Goal: Task Accomplishment & Management: Complete application form

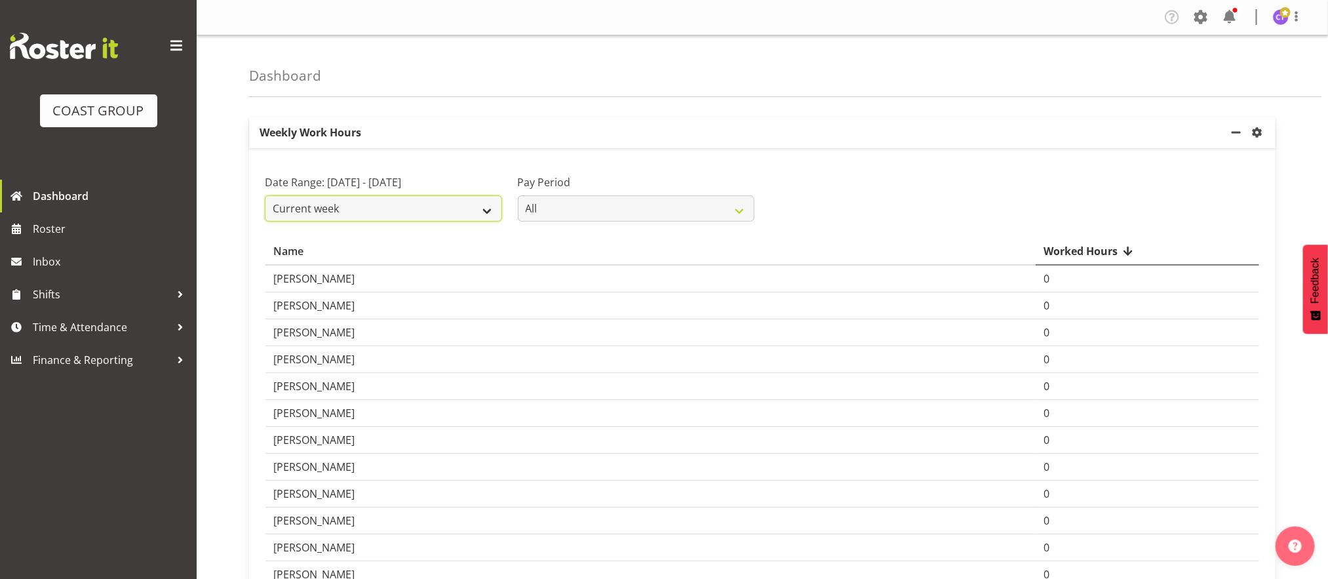
click at [486, 208] on select "Current week Last week Current Month Last Month Last 30 days" at bounding box center [383, 208] width 237 height 26
select select "last_week"
click at [265, 195] on select "Current week Last week Current Month Last Month Last 30 days" at bounding box center [383, 208] width 237 height 26
click at [103, 325] on span "Time & Attendance" at bounding box center [102, 327] width 138 height 20
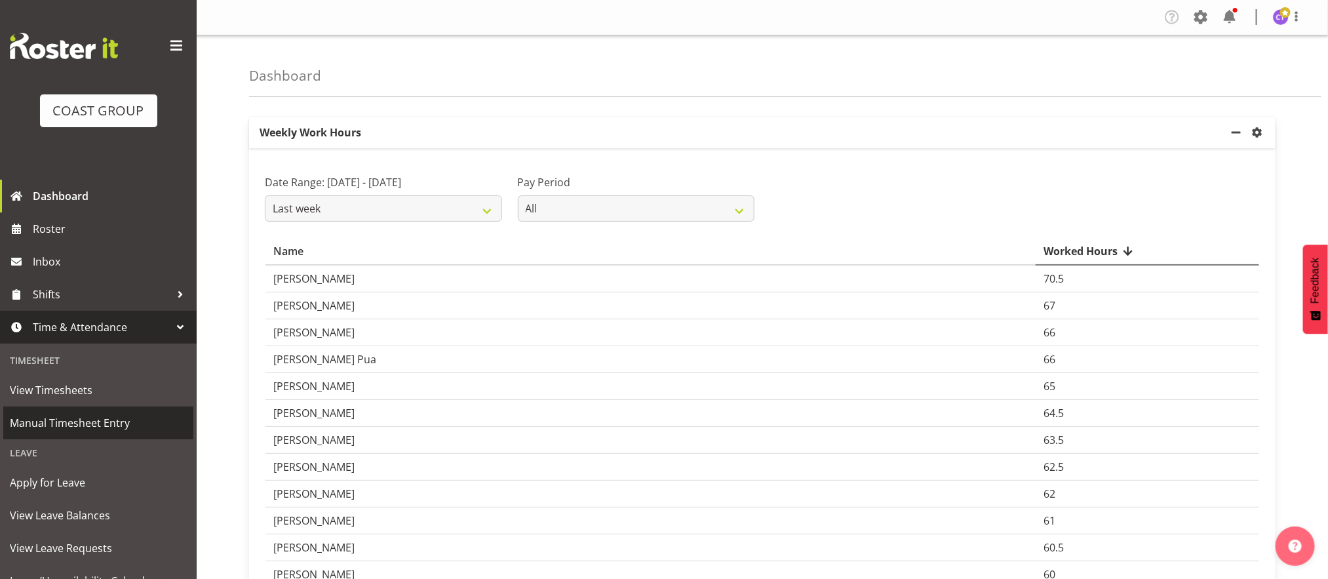
click at [96, 417] on span "Manual Timesheet Entry" at bounding box center [98, 423] width 177 height 20
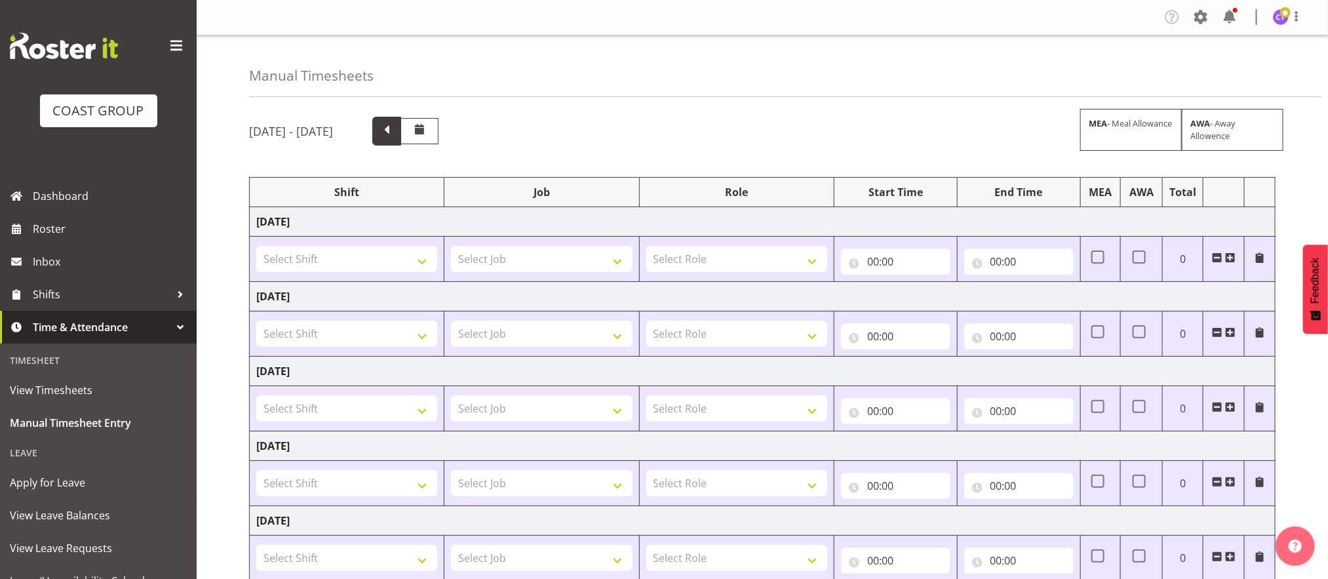
click at [395, 132] on span at bounding box center [386, 129] width 17 height 17
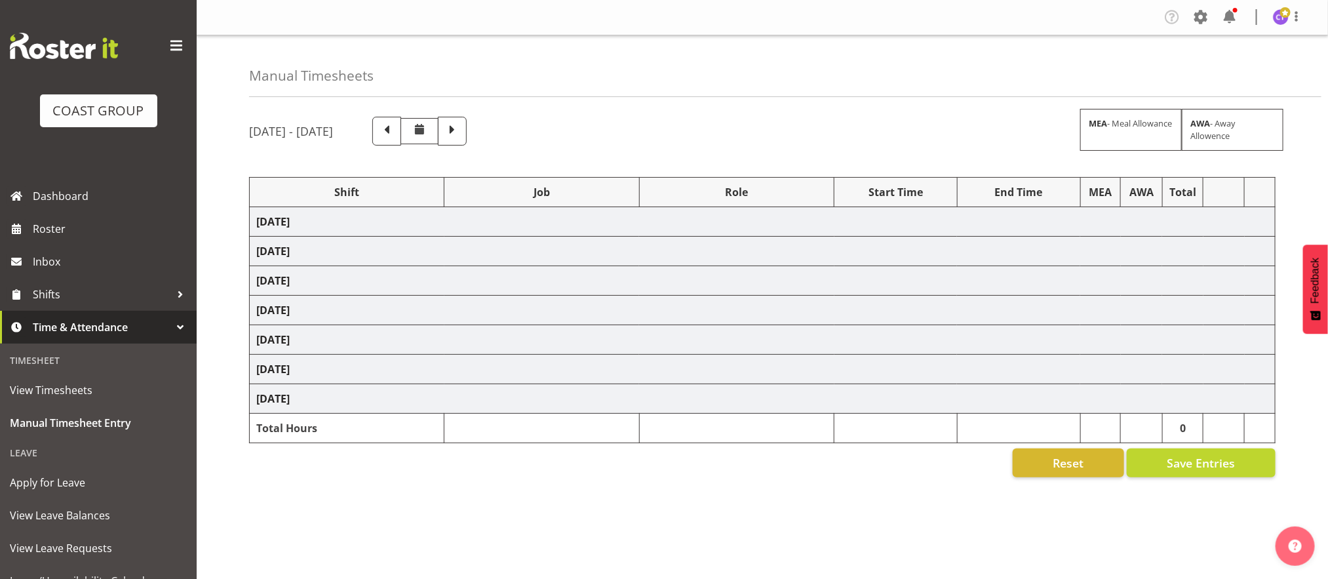
click at [166, 42] on span at bounding box center [176, 45] width 21 height 21
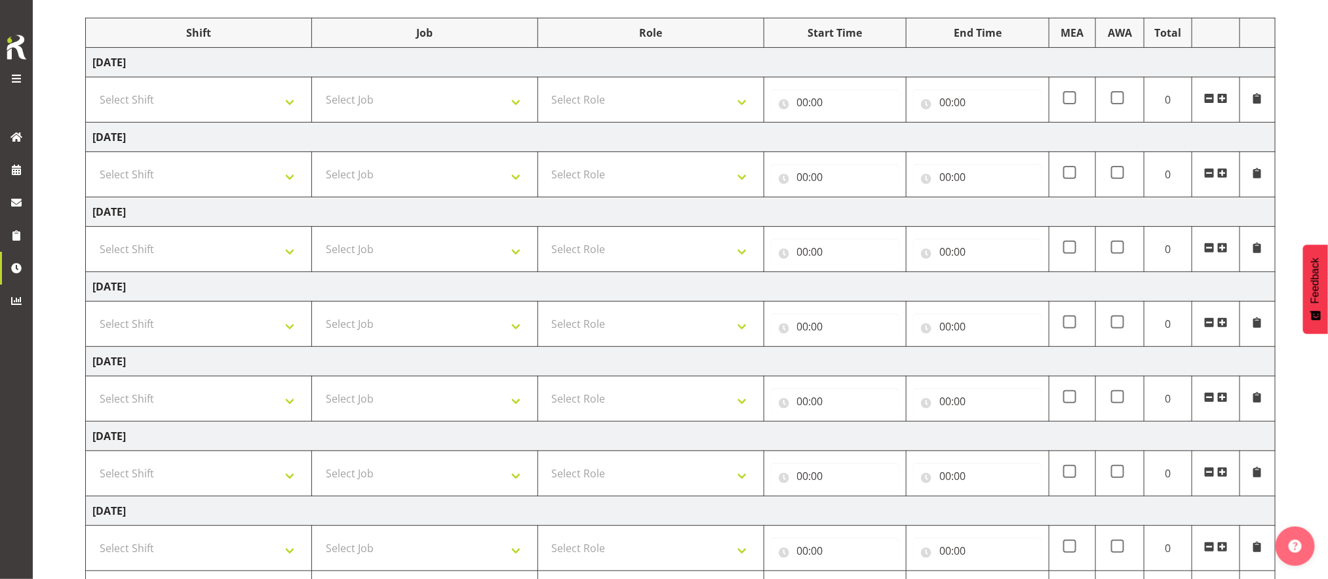
scroll to position [244, 0]
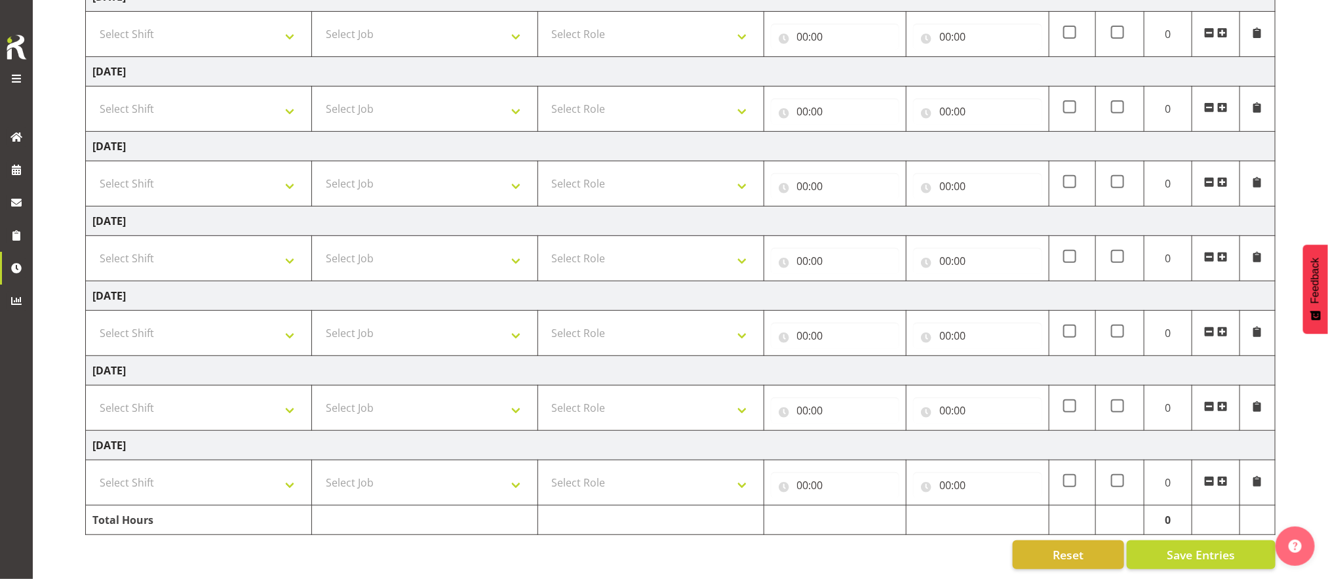
click at [1225, 476] on span at bounding box center [1222, 481] width 10 height 10
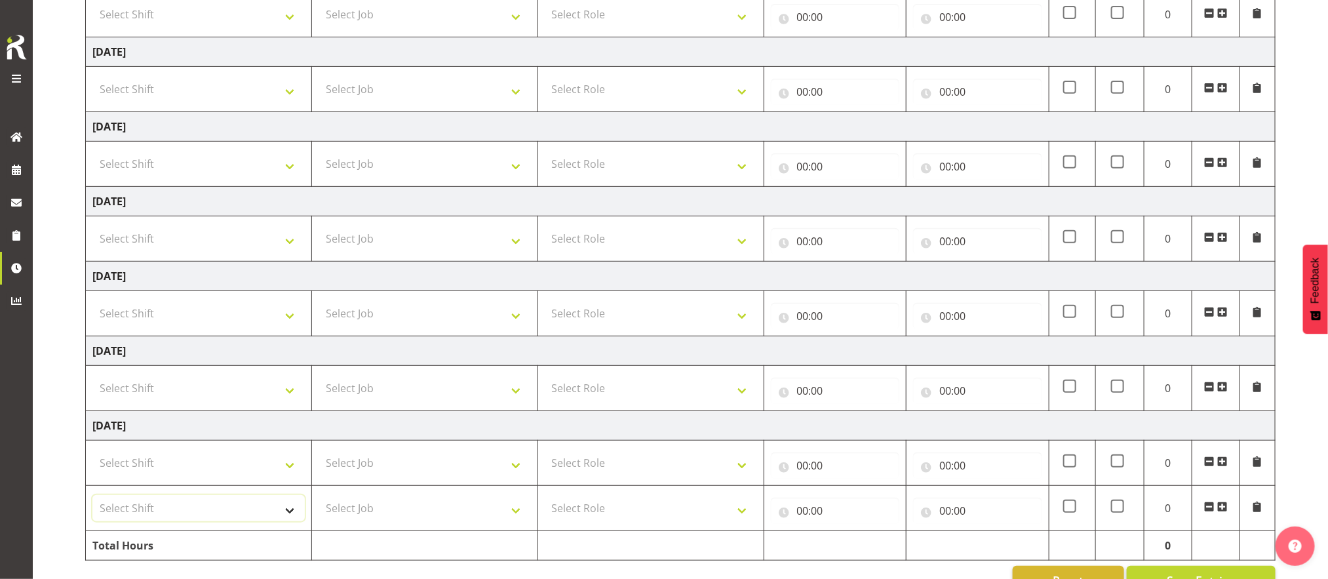
click at [284, 511] on select "Select Shift AKL SIGN ADMIN1 (LEAVE ALONE, DONT MAKE INACTIVE) CD AKL city CD T…" at bounding box center [198, 508] width 212 height 26
select select "1522"
click at [92, 499] on select "Select Shift AKL SIGN ADMIN1 (LEAVE ALONE, DONT MAKE INACTIVE) CD AKL city CD T…" at bounding box center [198, 508] width 212 height 26
click at [289, 476] on select "Select Shift AKL SIGN ADMIN1 (LEAVE ALONE, DONT MAKE INACTIVE) CD AKL city CD T…" at bounding box center [198, 462] width 212 height 26
select select "16480"
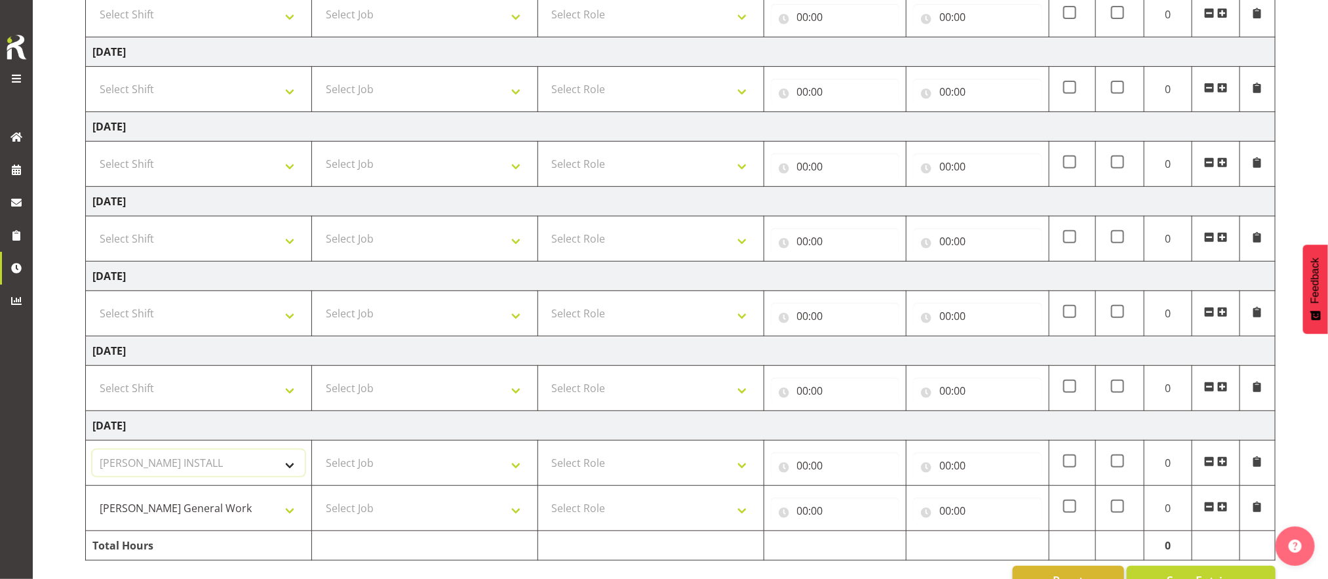
click at [92, 454] on select "Select Shift AKL SIGN ADMIN1 (LEAVE ALONE, DONT MAKE INACTIVE) CD AKL city CD T…" at bounding box center [198, 462] width 212 height 26
click at [206, 511] on select "AKL SIGN ADMIN1 (LEAVE ALONE, DONT MAKE INACTIVE) CD AKL city CD Tauranga Cool …" at bounding box center [198, 508] width 212 height 26
select select "16480"
click at [92, 499] on select "AKL SIGN ADMIN1 (LEAVE ALONE, DONT MAKE INACTIVE) CD AKL city CD Tauranga Cool …" at bounding box center [198, 508] width 212 height 26
click at [429, 464] on select "Select Job 1 Carlton Events 1 Carlton Hamilton 1 Carlton Wellington 1 EHS WAREH…" at bounding box center [424, 462] width 212 height 26
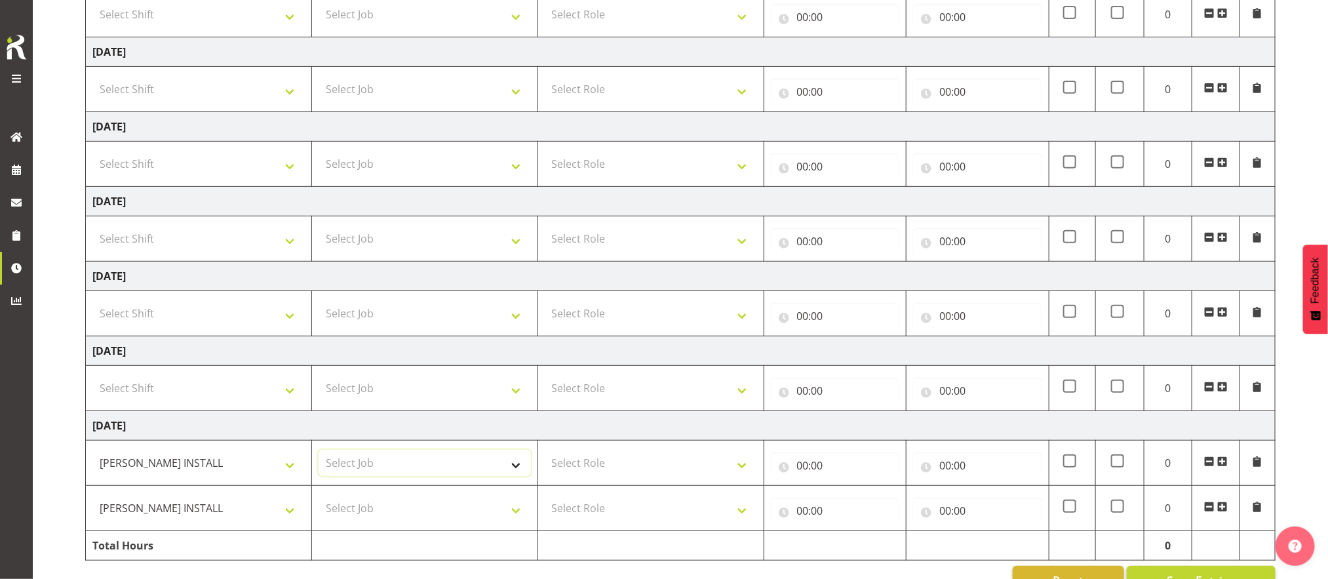
select select "9464"
click at [318, 454] on select "Select Job 1 Carlton Events 1 Carlton Hamilton 1 Carlton Wellington 1 EHS WAREH…" at bounding box center [424, 462] width 212 height 26
click at [441, 504] on select "Select Job 1 Carlton Events 1 Carlton Hamilton 1 Carlton Wellington 1 EHS WAREH…" at bounding box center [424, 508] width 212 height 26
select select "9464"
click at [318, 499] on select "Select Job 1 Carlton Events 1 Carlton Hamilton 1 Carlton Wellington 1 EHS WAREH…" at bounding box center [424, 508] width 212 height 26
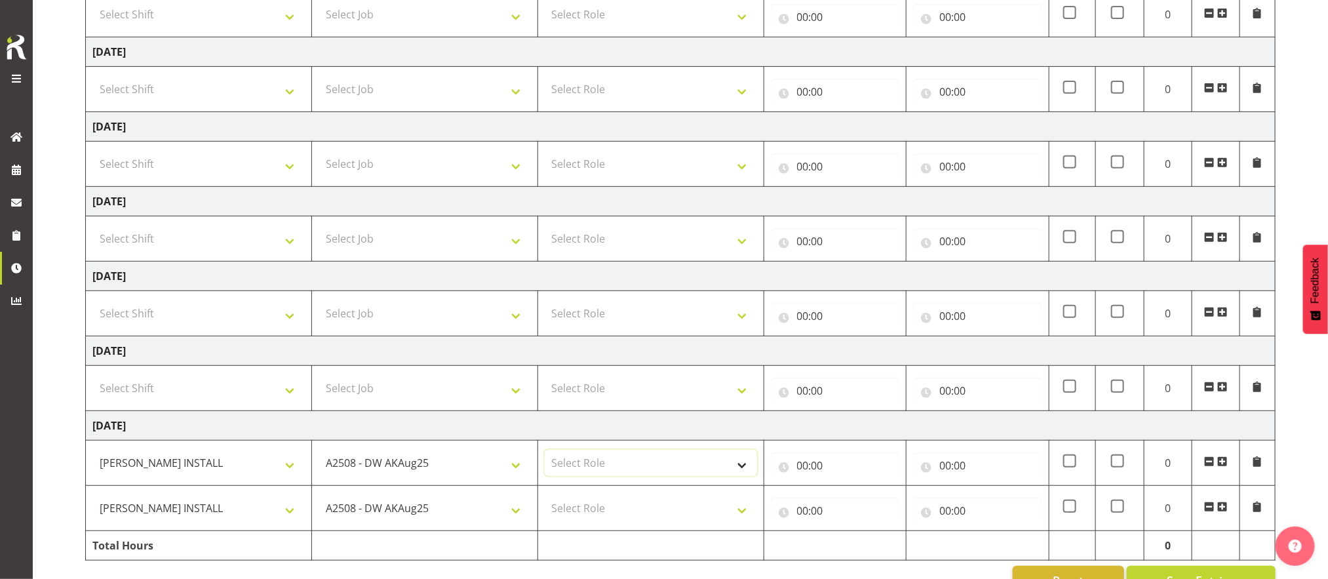
click at [631, 460] on select "Select Role INSTALLER DW" at bounding box center [651, 462] width 212 height 26
select select "219"
click at [545, 454] on select "Select Role INSTALLER DW" at bounding box center [651, 462] width 212 height 26
click at [653, 513] on select "Select Role INSTALLER DW" at bounding box center [651, 508] width 212 height 26
select select "219"
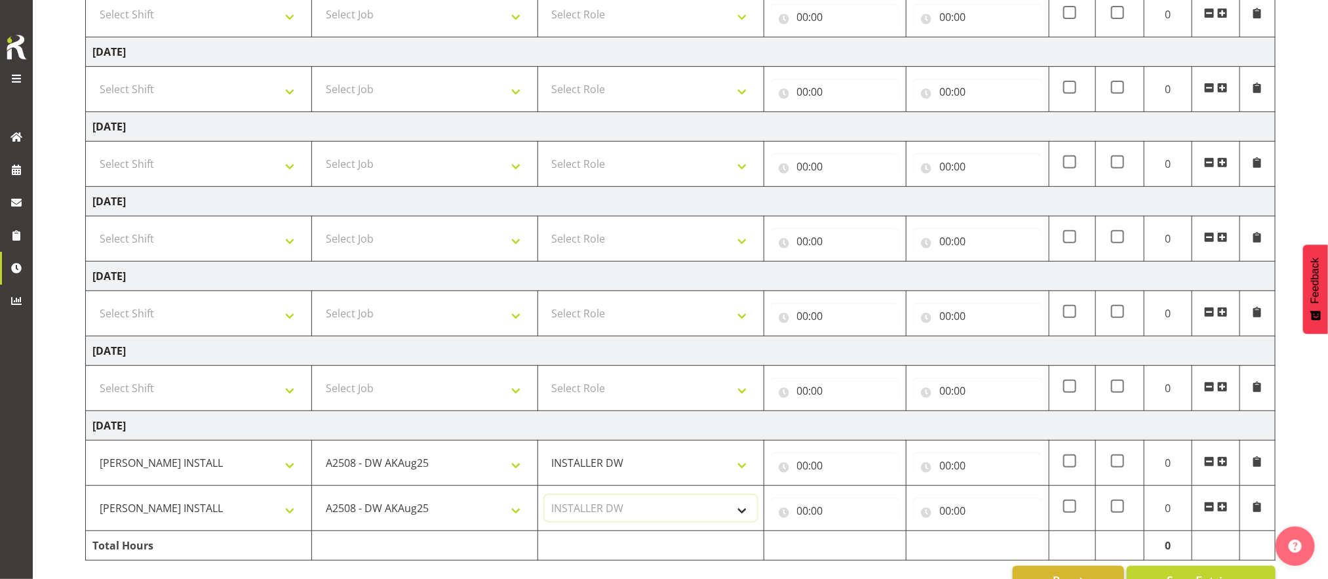
click at [545, 499] on select "Select Role INSTALLER DW" at bounding box center [651, 508] width 212 height 26
click at [809, 472] on input "00:00" at bounding box center [835, 465] width 129 height 26
click at [856, 501] on select "00 01 02 03 04 05 06 07 08 09 10 11 12 13 14 15 16 17 18 19 20 21 22 23" at bounding box center [859, 499] width 29 height 26
select select "6"
click at [845, 491] on select "00 01 02 03 04 05 06 07 08 09 10 11 12 13 14 15 16 17 18 19 20 21 22 23" at bounding box center [859, 499] width 29 height 26
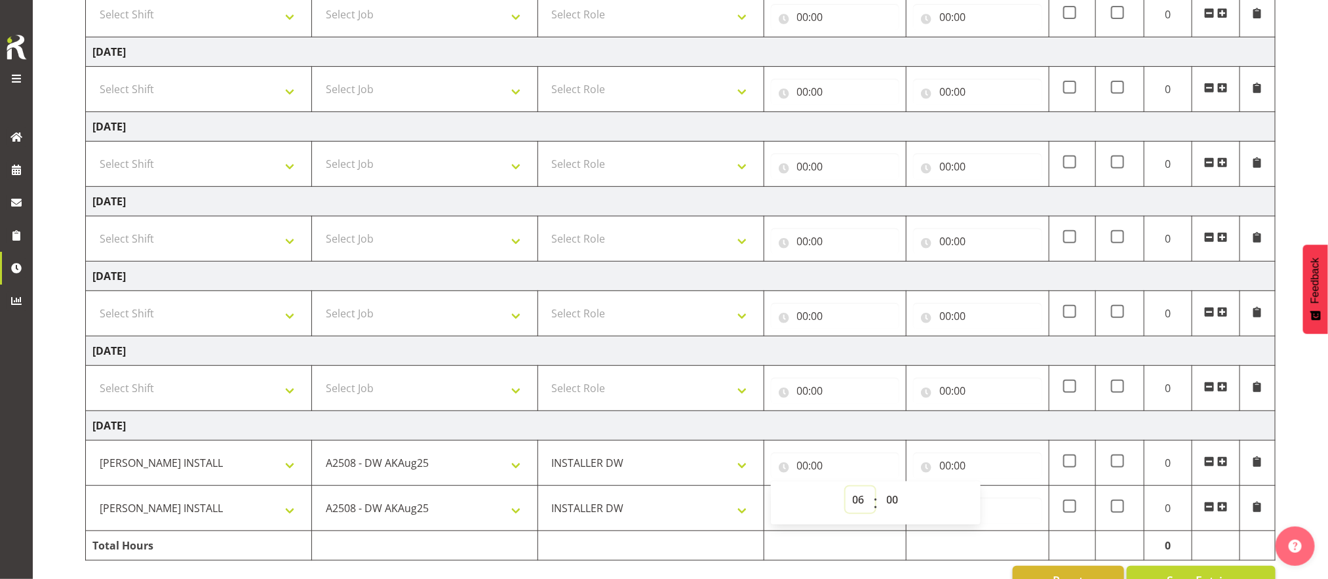
type input "06:00"
click at [947, 470] on input "00:00" at bounding box center [977, 465] width 129 height 26
click at [995, 508] on select "00 01 02 03 04 05 06 07 08 09 10 11 12 13 14 15 16 17 18 19 20 21 22 23" at bounding box center [1001, 499] width 29 height 26
select select "17"
click at [987, 491] on select "00 01 02 03 04 05 06 07 08 09 10 11 12 13 14 15 16 17 18 19 20 21 22 23" at bounding box center [1001, 499] width 29 height 26
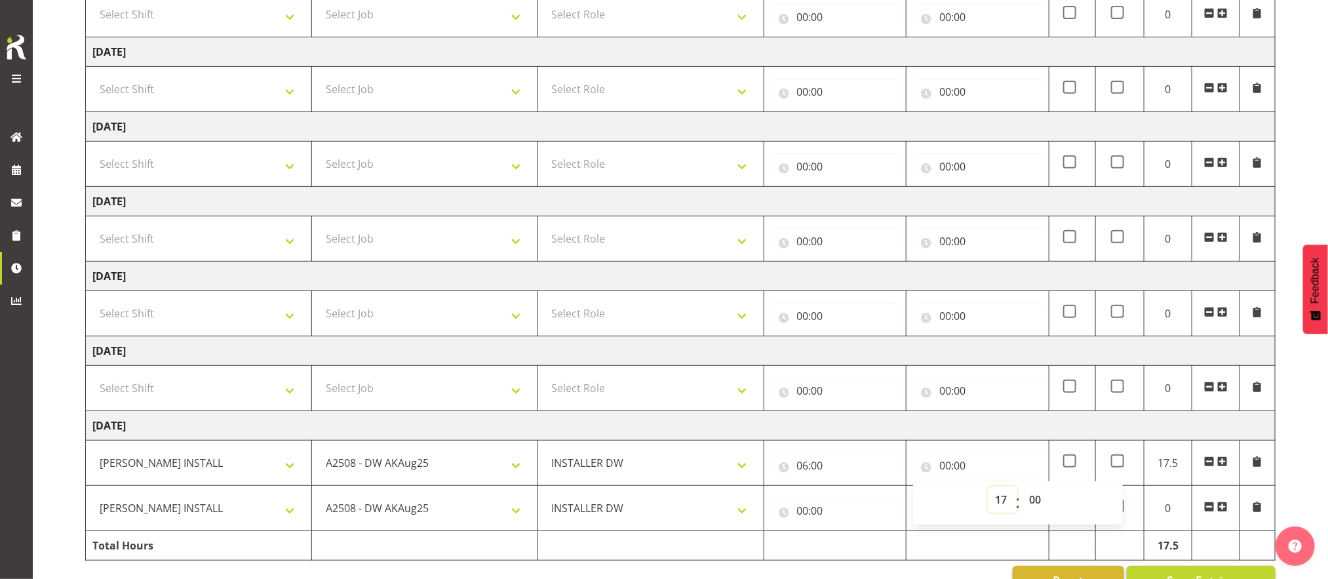
type input "17:00"
click at [811, 517] on input "00:00" at bounding box center [835, 510] width 129 height 26
click at [856, 550] on select "00 01 02 03 04 05 06 07 08 09 10 11 12 13 14 15 16 17 18 19 20 21 22 23" at bounding box center [859, 544] width 29 height 26
select select "19"
click at [845, 536] on select "00 01 02 03 04 05 06 07 08 09 10 11 12 13 14 15 16 17 18 19 20 21 22 23" at bounding box center [859, 544] width 29 height 26
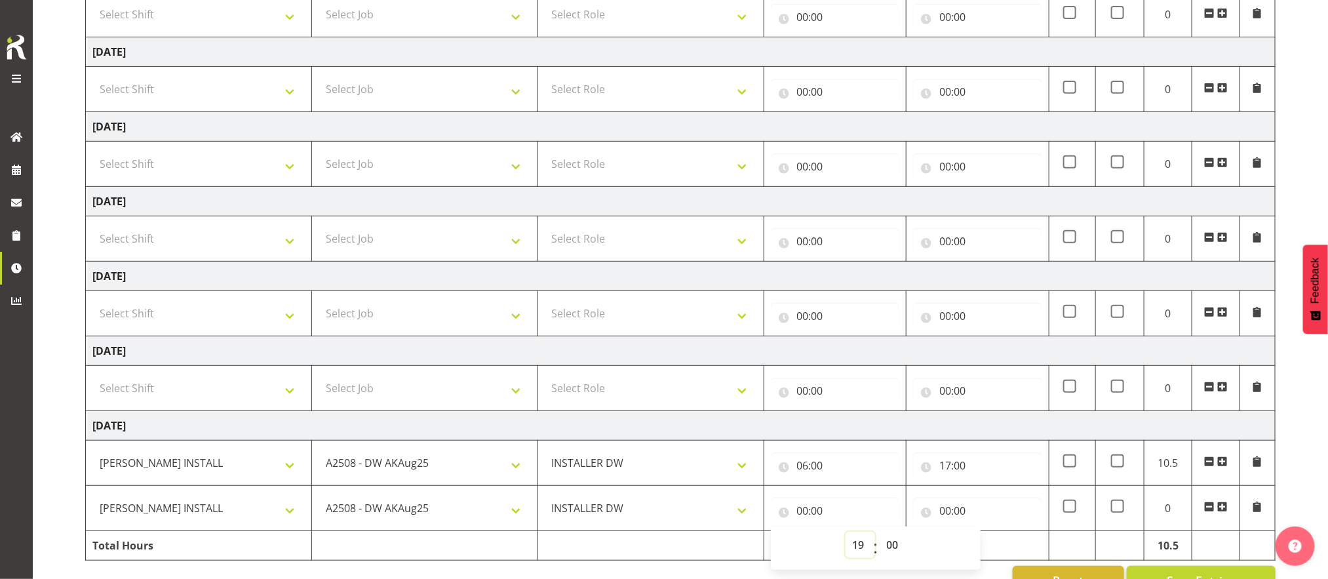
type input "19:00"
click at [895, 546] on select "00 01 02 03 04 05 06 07 08 09 10 11 12 13 14 15 16 17 18 19 20 21 22 23 24 25 2…" at bounding box center [893, 544] width 29 height 26
select select "30"
click at [879, 536] on select "00 01 02 03 04 05 06 07 08 09 10 11 12 13 14 15 16 17 18 19 20 21 22 23 24 25 2…" at bounding box center [893, 544] width 29 height 26
type input "19:30"
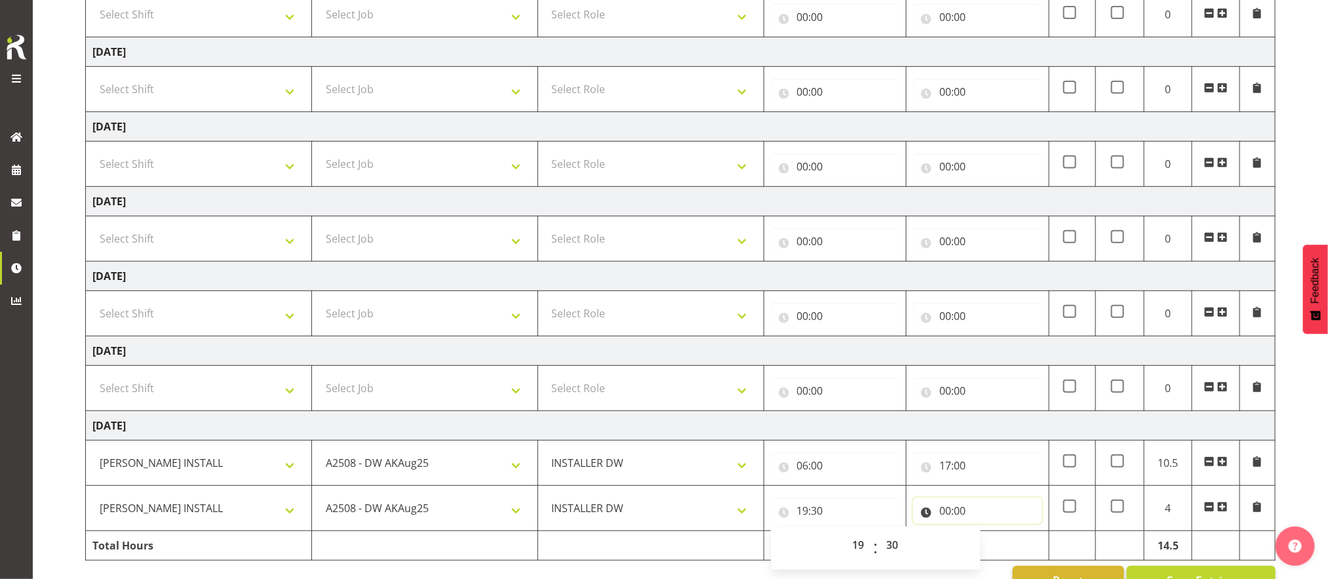
click at [950, 504] on input "00:00" at bounding box center [977, 510] width 129 height 26
click at [999, 555] on select "00 01 02 03 04 05 06 07 08 09 10 11 12 13 14 15 16 17 18 19 20 21 22 23" at bounding box center [1001, 544] width 29 height 26
select select "1"
click at [987, 536] on select "00 01 02 03 04 05 06 07 08 09 10 11 12 13 14 15 16 17 18 19 20 21 22 23" at bounding box center [1001, 544] width 29 height 26
type input "01:00"
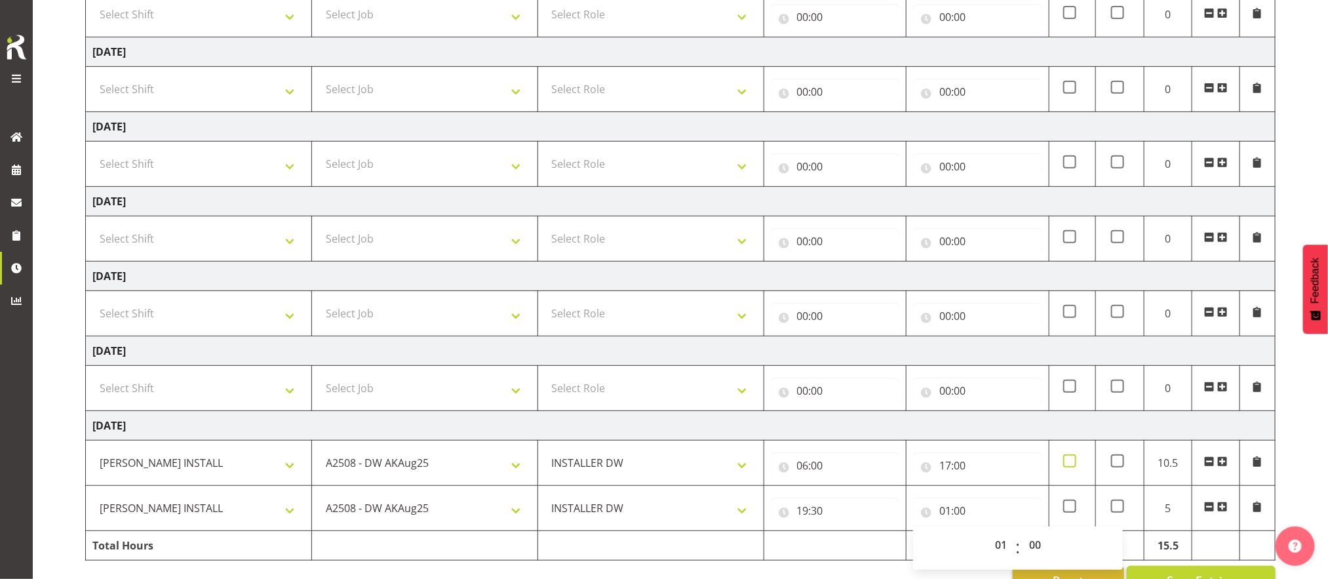
click at [1068, 467] on span at bounding box center [1069, 460] width 13 height 13
click at [1068, 465] on input "checkbox" at bounding box center [1067, 461] width 9 height 9
checkbox input "true"
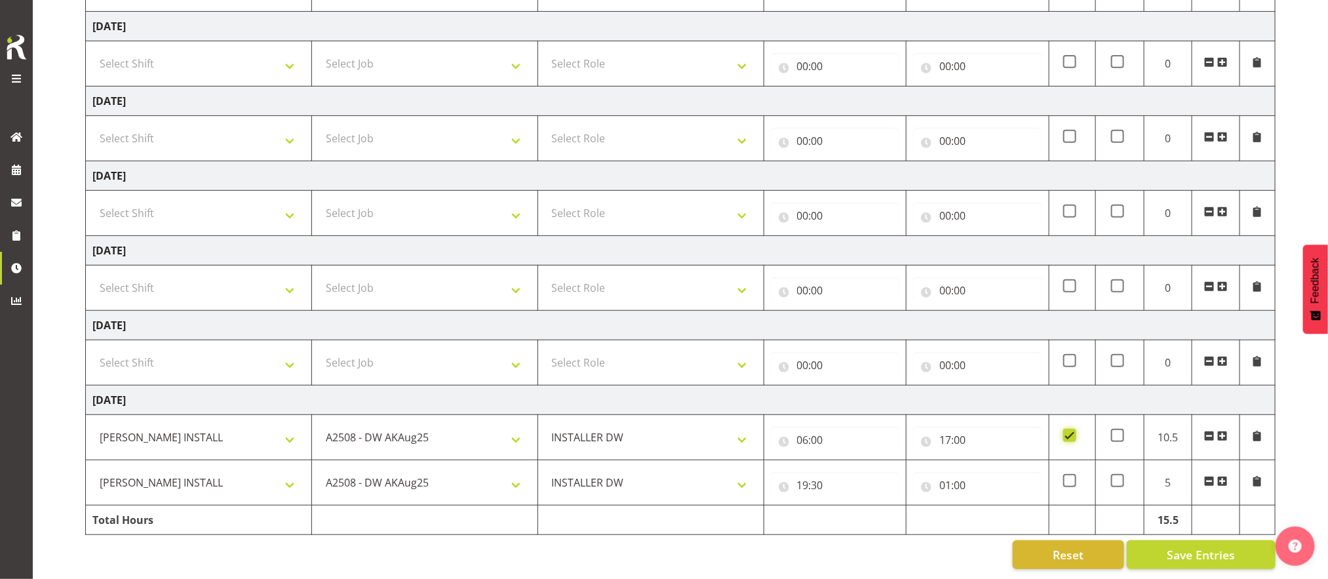
scroll to position [284, 0]
click at [267, 354] on select "Select Shift AKL SIGN ADMIN1 (LEAVE ALONE, DONT MAKE INACTIVE) CD AKL city CD T…" at bounding box center [198, 362] width 212 height 26
select select "16480"
click at [92, 349] on select "Select Shift AKL SIGN ADMIN1 (LEAVE ALONE, DONT MAKE INACTIVE) CD AKL city CD T…" at bounding box center [198, 362] width 212 height 26
click at [472, 351] on select "Select Job 1 Carlton Events 1 Carlton Hamilton 1 Carlton Wellington 1 EHS WAREH…" at bounding box center [424, 362] width 212 height 26
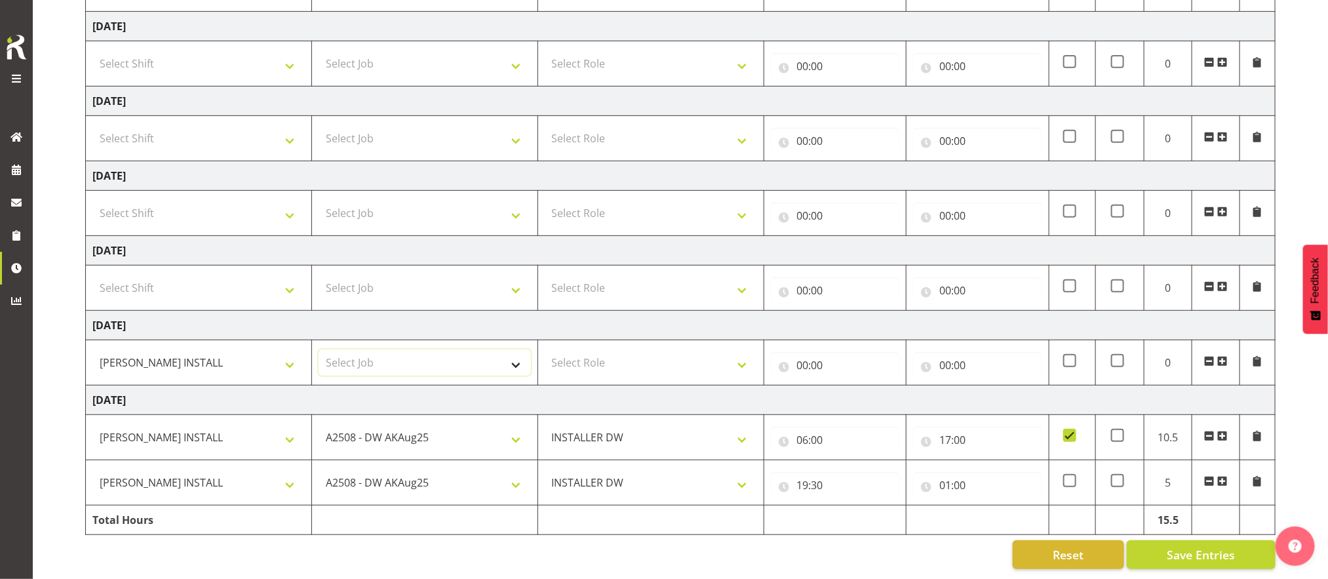
select select "9464"
click at [318, 349] on select "Select Job 1 Carlton Events 1 Carlton Hamilton 1 Carlton Wellington 1 EHS WAREH…" at bounding box center [424, 362] width 212 height 26
click at [584, 349] on select "Select Role INSTALLER DW" at bounding box center [651, 362] width 212 height 26
select select "219"
click at [545, 349] on select "Select Role INSTALLER DW" at bounding box center [651, 362] width 212 height 26
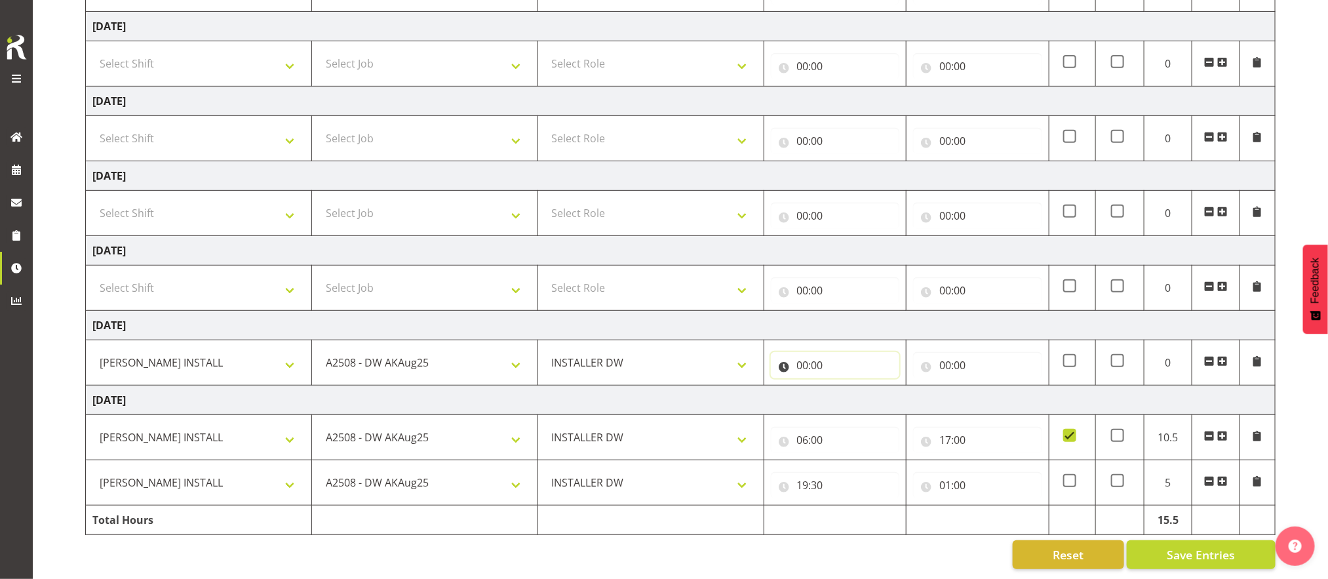
click at [810, 352] on input "00:00" at bounding box center [835, 365] width 129 height 26
click at [854, 394] on select "00 01 02 03 04 05 06 07 08 09 10 11 12 13 14 15 16 17 18 19 20 21 22 23" at bounding box center [859, 399] width 29 height 26
select select "6"
click at [845, 386] on select "00 01 02 03 04 05 06 07 08 09 10 11 12 13 14 15 16 17 18 19 20 21 22 23" at bounding box center [859, 399] width 29 height 26
type input "06:00"
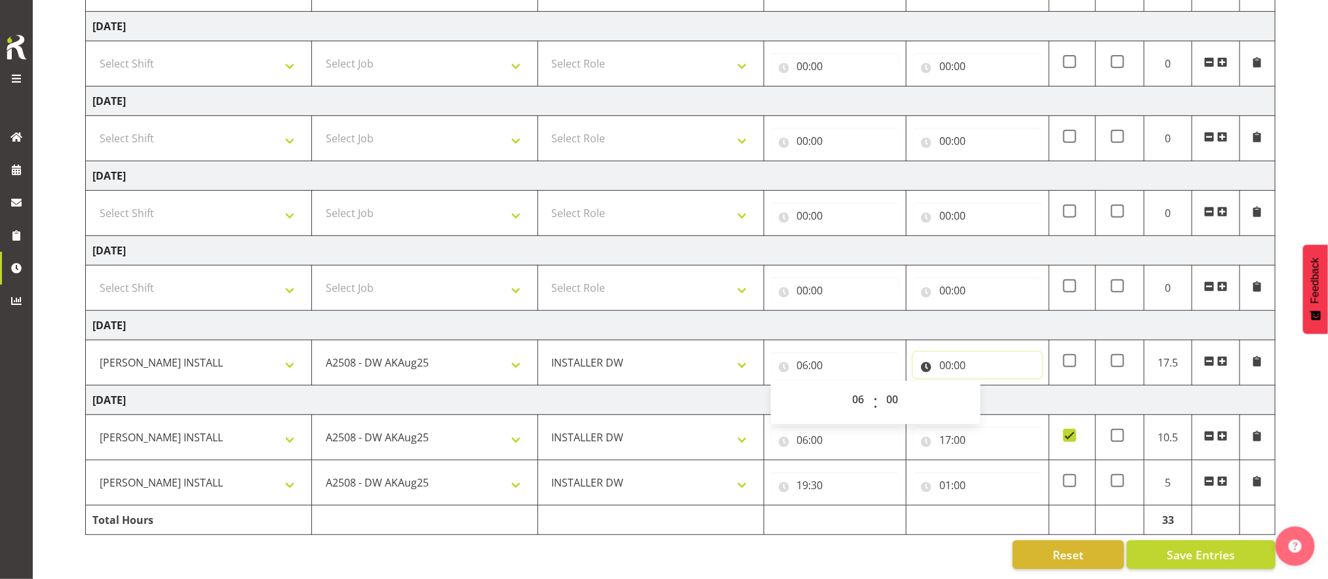
click at [949, 362] on input "00:00" at bounding box center [977, 365] width 129 height 26
click at [1009, 391] on select "00 01 02 03 04 05 06 07 08 09 10 11 12 13 14 15 16 17 18 19 20 21 22 23" at bounding box center [1001, 399] width 29 height 26
select select "18"
click at [987, 386] on select "00 01 02 03 04 05 06 07 08 09 10 11 12 13 14 15 16 17 18 19 20 21 22 23" at bounding box center [1001, 399] width 29 height 26
type input "18:00"
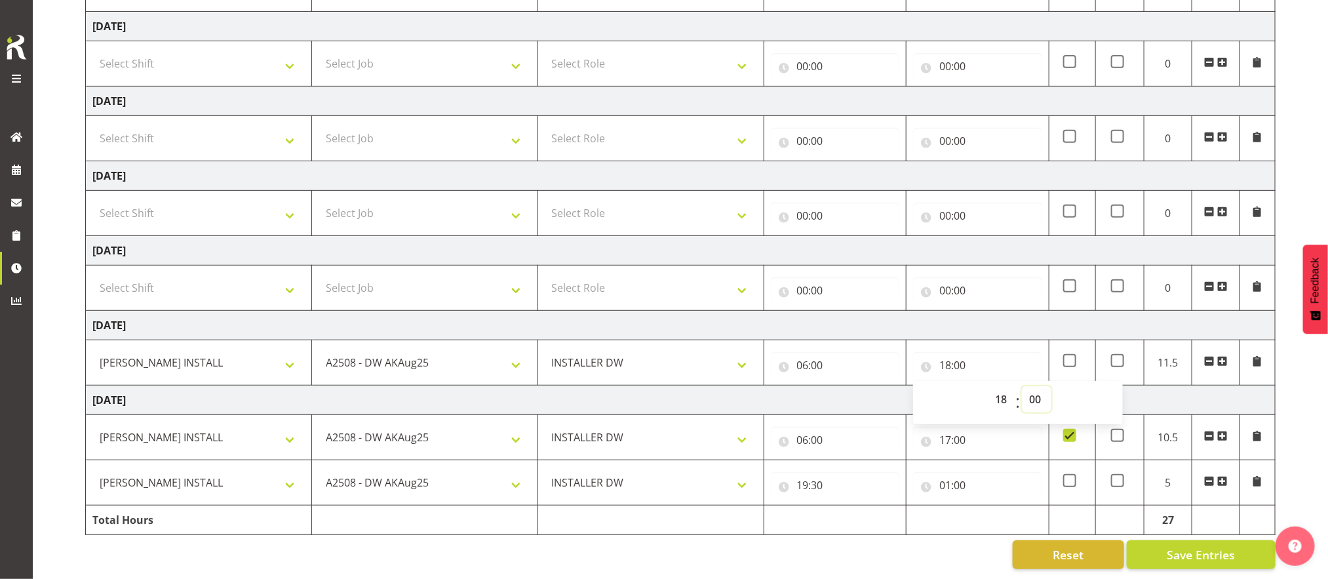
click at [1038, 389] on select "00 01 02 03 04 05 06 07 08 09 10 11 12 13 14 15 16 17 18 19 20 21 22 23 24 25 2…" at bounding box center [1036, 399] width 29 height 26
select select "30"
click at [1022, 386] on select "00 01 02 03 04 05 06 07 08 09 10 11 12 13 14 15 16 17 18 19 20 21 22 23 24 25 2…" at bounding box center [1036, 399] width 29 height 26
type input "18:30"
click at [1067, 354] on span at bounding box center [1069, 360] width 13 height 13
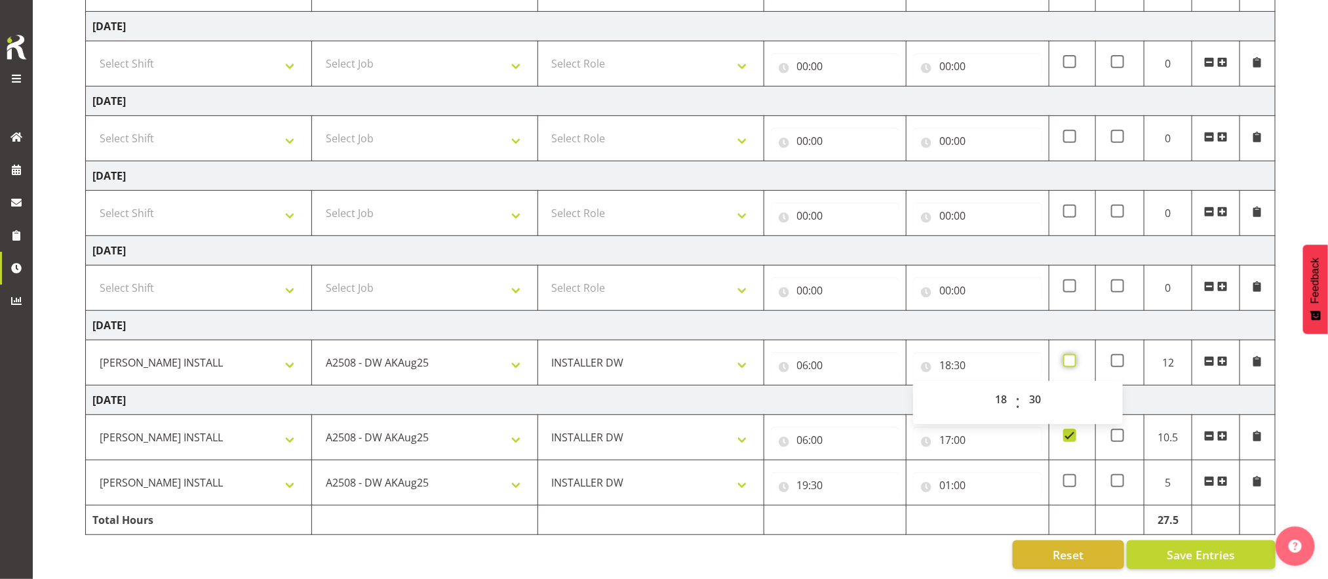
click at [1067, 356] on input "checkbox" at bounding box center [1067, 360] width 9 height 9
checkbox input "true"
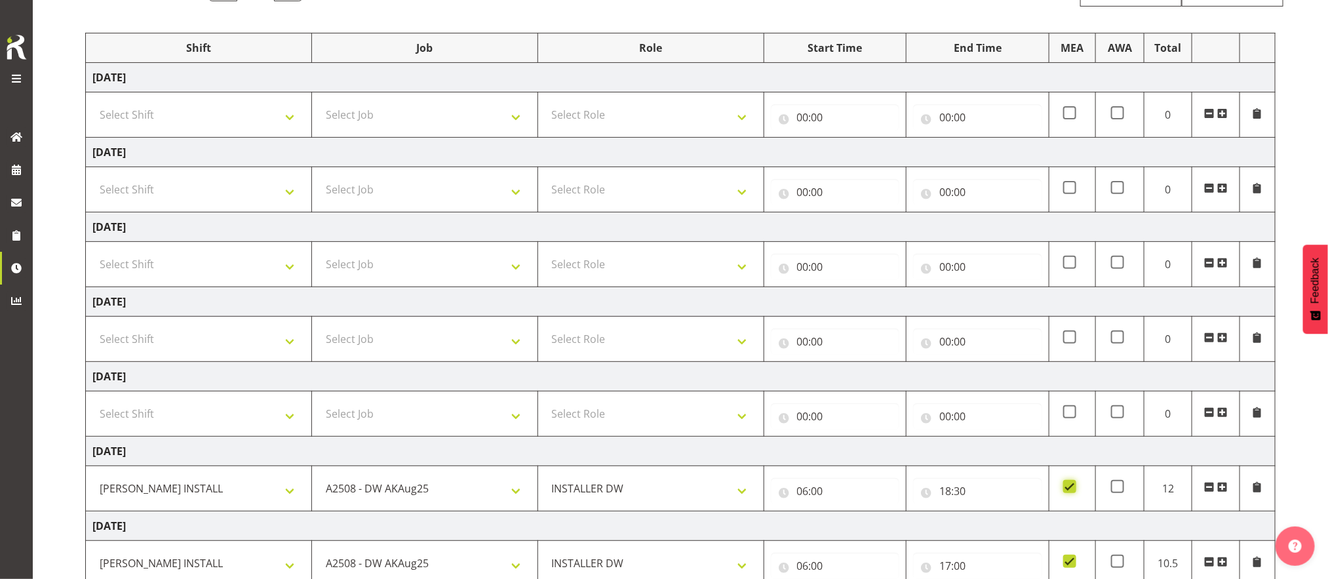
scroll to position [142, 0]
click at [233, 273] on select "Select Shift AKL SIGN ADMIN1 (LEAVE ALONE, DONT MAKE INACTIVE) CD AKL city CD T…" at bounding box center [198, 266] width 212 height 26
select select "16480"
click at [92, 255] on select "Select Shift AKL SIGN ADMIN1 (LEAVE ALONE, DONT MAKE INACTIVE) CD AKL city CD T…" at bounding box center [198, 266] width 212 height 26
click at [213, 176] on td "Select Shift AKL SIGN ADMIN1 (LEAVE ALONE, DONT MAKE INACTIVE) CD AKL city CD T…" at bounding box center [199, 191] width 226 height 45
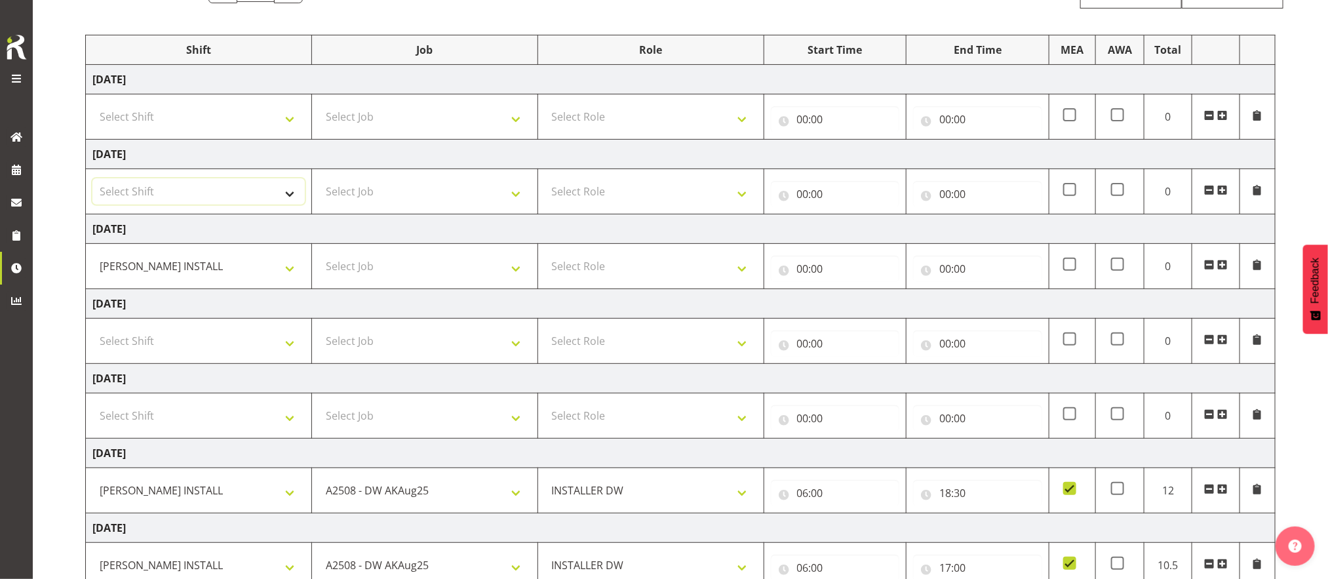
click at [217, 189] on select "Select Shift AKL SIGN ADMIN1 (LEAVE ALONE, DONT MAKE INACTIVE) CD AKL city CD T…" at bounding box center [198, 191] width 212 height 26
select select "16480"
click at [92, 180] on select "Select Shift AKL SIGN ADMIN1 (LEAVE ALONE, DONT MAKE INACTIVE) CD AKL city CD T…" at bounding box center [198, 191] width 212 height 26
click at [248, 112] on select "Select Shift AKL SIGN ADMIN1 (LEAVE ALONE, DONT MAKE INACTIVE) CD AKL city CD T…" at bounding box center [198, 117] width 212 height 26
select select "16480"
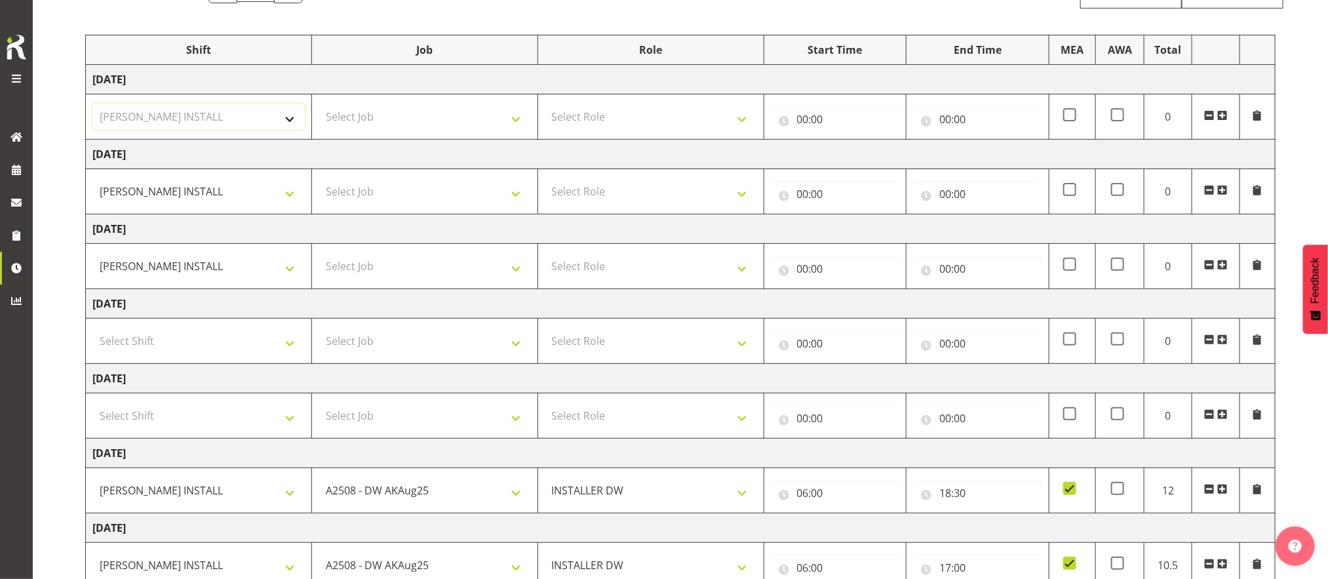
click at [92, 104] on select "Select Shift AKL SIGN ADMIN1 (LEAVE ALONE, DONT MAKE INACTIVE) CD AKL city CD T…" at bounding box center [198, 117] width 212 height 26
click at [436, 119] on select "Select Job 1 Carlton Events 1 Carlton Hamilton 1 Carlton Wellington 1 EHS WAREH…" at bounding box center [424, 117] width 212 height 26
select select "9464"
click at [318, 104] on select "Select Job 1 Carlton Events 1 Carlton Hamilton 1 Carlton Wellington 1 EHS WAREH…" at bounding box center [424, 117] width 212 height 26
click at [427, 193] on select "Select Job 1 Carlton Events 1 Carlton Hamilton 1 Carlton Wellington 1 EHS WAREH…" at bounding box center [424, 191] width 212 height 26
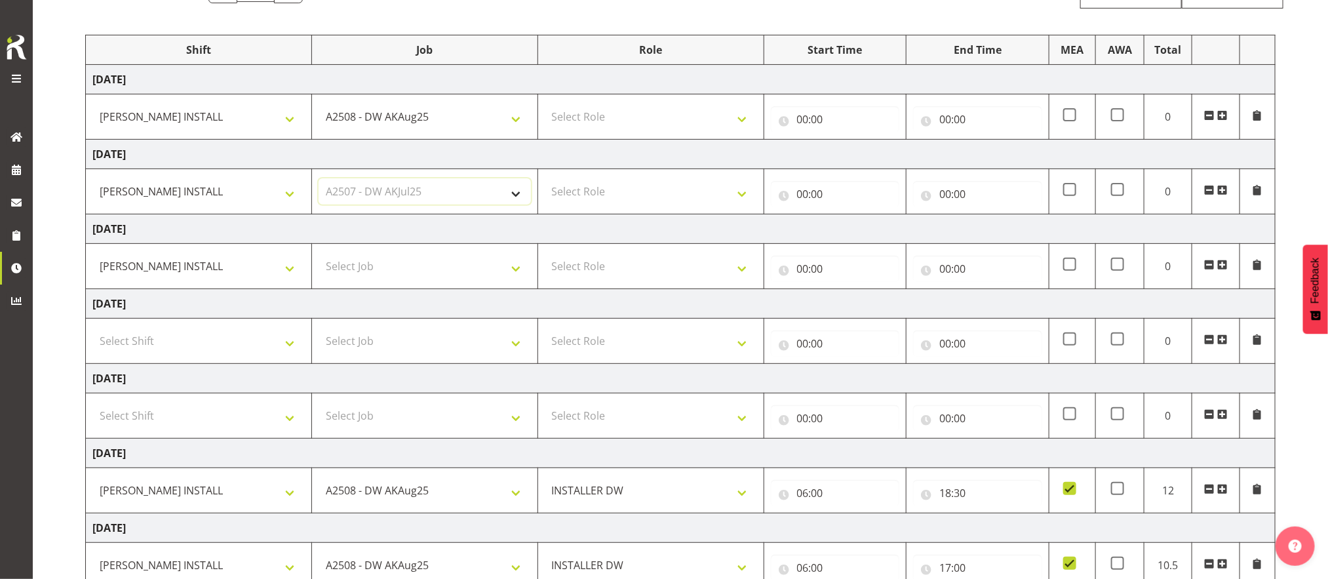
click at [318, 180] on select "Select Job 1 Carlton Events 1 Carlton Hamilton 1 Carlton Wellington 1 EHS WAREH…" at bounding box center [424, 191] width 212 height 26
click at [427, 193] on select "1 Carlton Events 1 Carlton Hamilton 1 Carlton Wellington 1 EHS WAREHOUSE/OFFICE…" at bounding box center [424, 191] width 212 height 26
click at [318, 180] on select "1 Carlton Events 1 Carlton Hamilton 1 Carlton Wellington 1 EHS WAREHOUSE/OFFICE…" at bounding box center [424, 191] width 212 height 26
click at [427, 182] on select "1 Carlton Events 1 Carlton Hamilton 1 Carlton Wellington 1 EHS WAREHOUSE/OFFICE…" at bounding box center [424, 191] width 212 height 26
select select "9464"
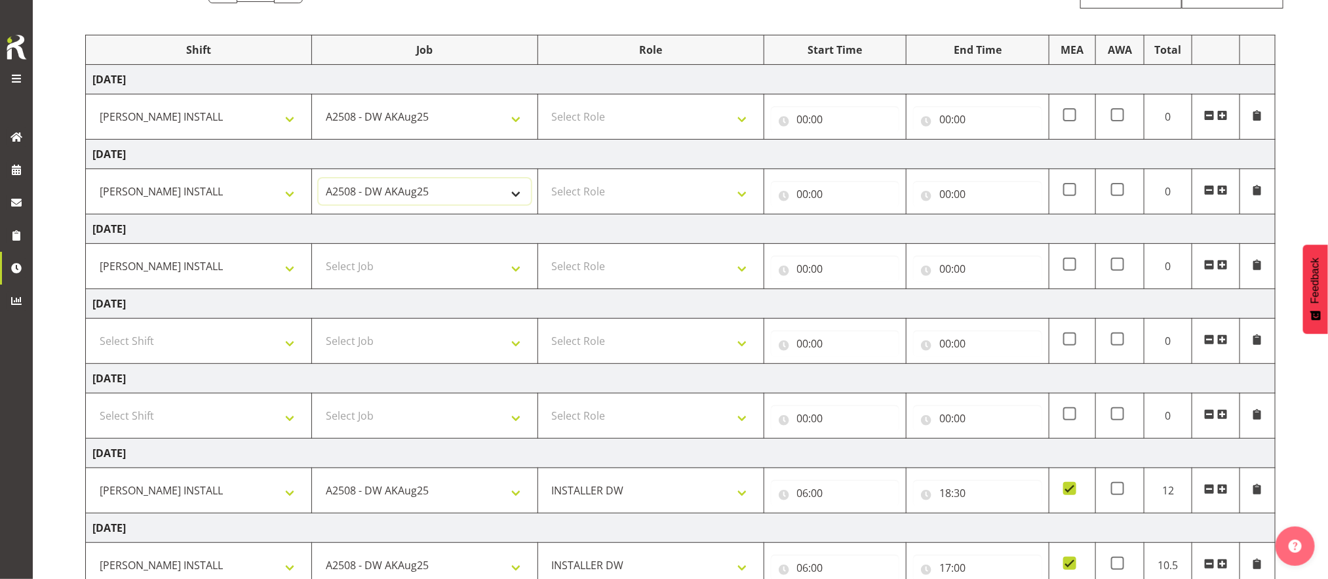
click at [318, 180] on select "1 Carlton Events 1 Carlton Hamilton 1 Carlton Wellington 1 EHS WAREHOUSE/OFFICE…" at bounding box center [424, 191] width 212 height 26
click at [460, 274] on select "Select Job 1 Carlton Events 1 Carlton Hamilton 1 Carlton Wellington 1 EHS WAREH…" at bounding box center [424, 266] width 212 height 26
select select "9464"
click at [318, 255] on select "Select Job 1 Carlton Events 1 Carlton Hamilton 1 Carlton Wellington 1 EHS WAREH…" at bounding box center [424, 266] width 212 height 26
click at [626, 117] on select "Select Role INSTALLER DW" at bounding box center [651, 117] width 212 height 26
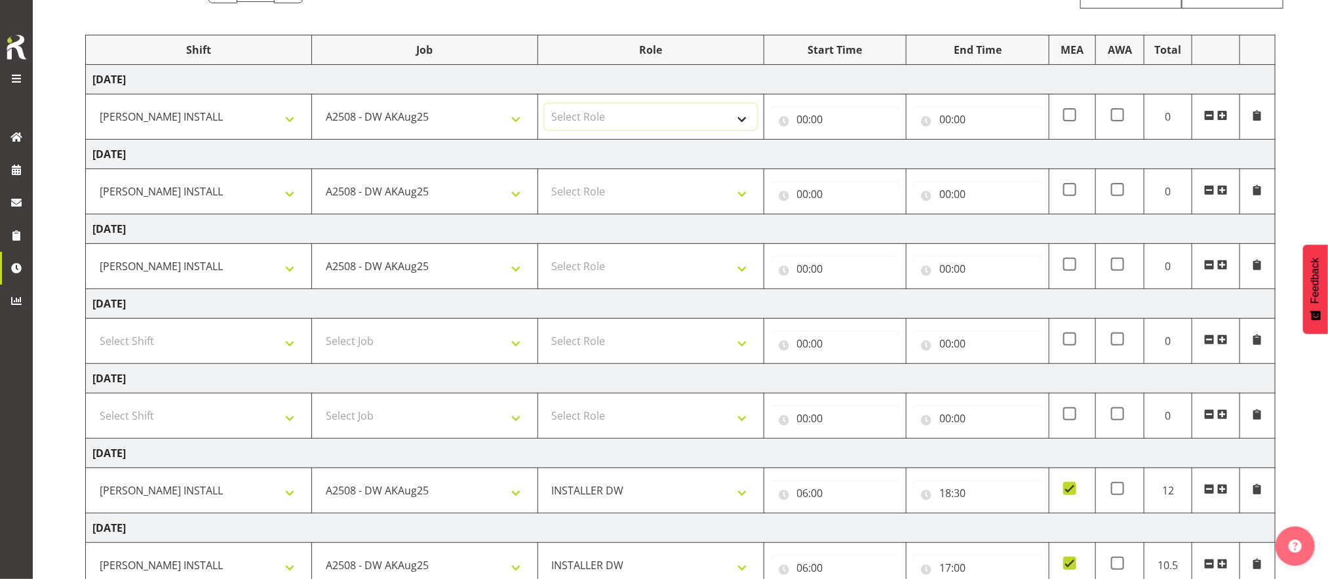
select select "219"
click at [545, 104] on select "Select Role INSTALLER DW" at bounding box center [651, 117] width 212 height 26
click at [649, 180] on select "Select Role INSTALLER DW" at bounding box center [651, 191] width 212 height 26
select select "219"
click at [545, 180] on select "Select Role INSTALLER DW" at bounding box center [651, 191] width 212 height 26
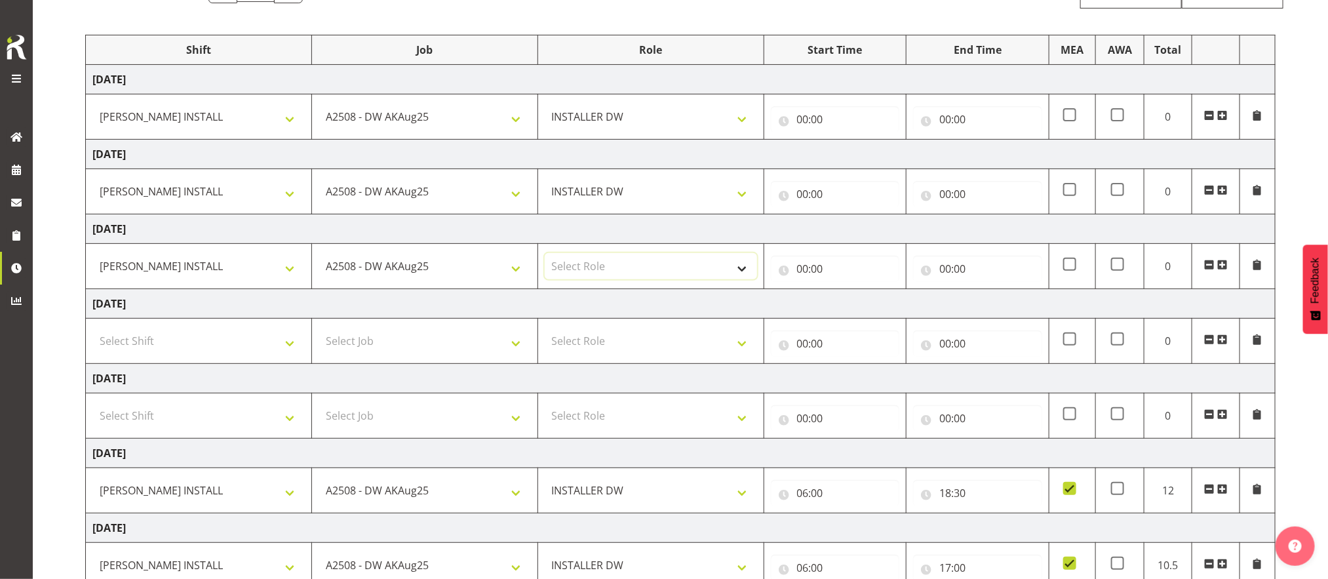
click at [672, 270] on select "Select Role INSTALLER DW" at bounding box center [651, 266] width 212 height 26
select select "219"
click at [545, 255] on select "Select Role INSTALLER DW" at bounding box center [651, 266] width 212 height 26
click at [811, 114] on input "00:00" at bounding box center [835, 119] width 129 height 26
click at [857, 151] on select "00 01 02 03 04 05 06 07 08 09 10 11 12 13 14 15 16 17 18 19 20 21 22 23" at bounding box center [859, 153] width 29 height 26
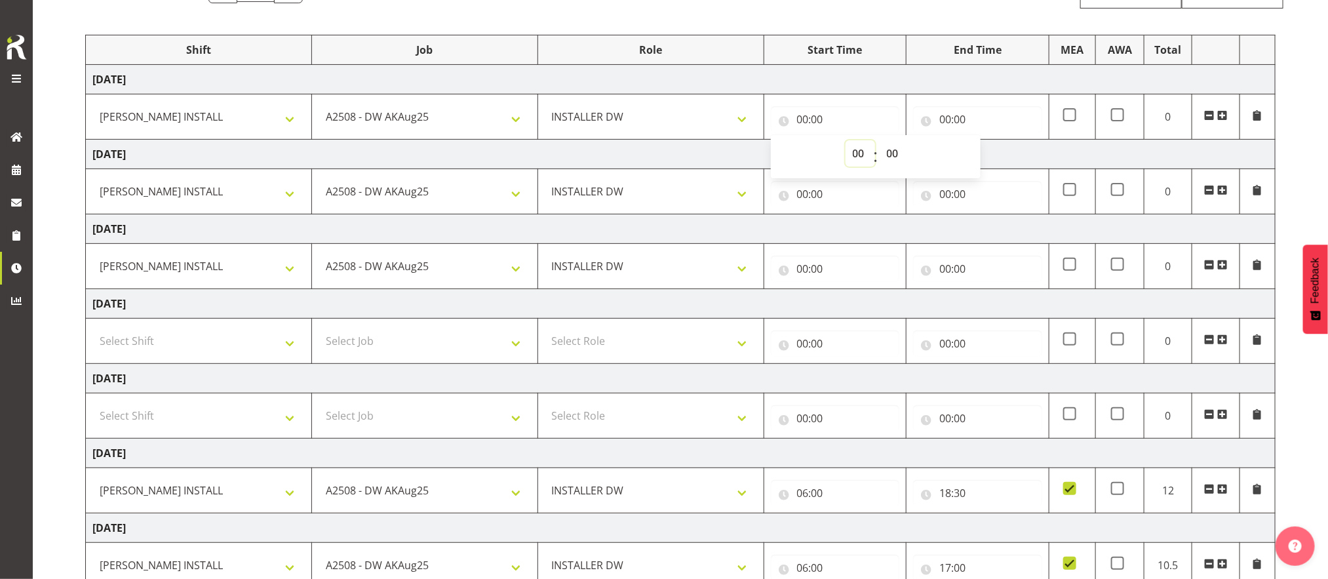
select select "6"
click at [845, 141] on select "00 01 02 03 04 05 06 07 08 09 10 11 12 13 14 15 16 17 18 19 20 21 22 23" at bounding box center [859, 153] width 29 height 26
type input "06:00"
click at [944, 118] on input "00:00" at bounding box center [977, 119] width 129 height 26
click at [995, 154] on select "00 01 02 03 04 05 06 07 08 09 10 11 12 13 14 15 16 17 18 19 20 21 22 23" at bounding box center [1001, 153] width 29 height 26
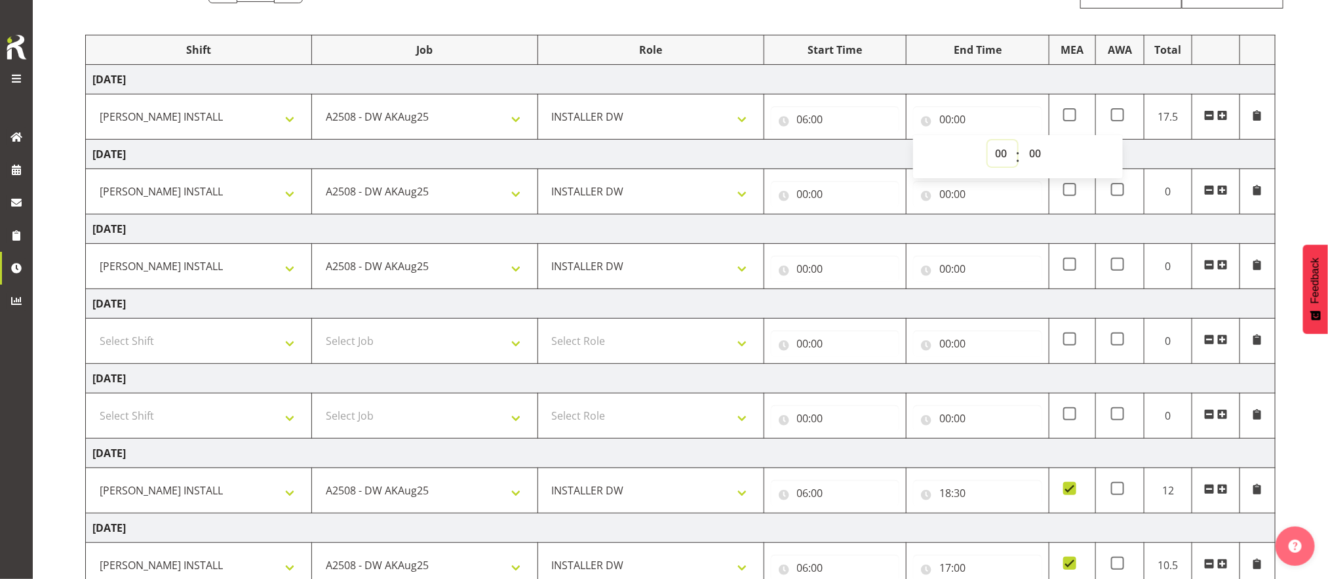
select select "15"
click at [987, 141] on select "00 01 02 03 04 05 06 07 08 09 10 11 12 13 14 15 16 17 18 19 20 21 22 23" at bounding box center [1001, 153] width 29 height 26
type input "15:00"
click at [816, 195] on input "00:00" at bounding box center [835, 194] width 129 height 26
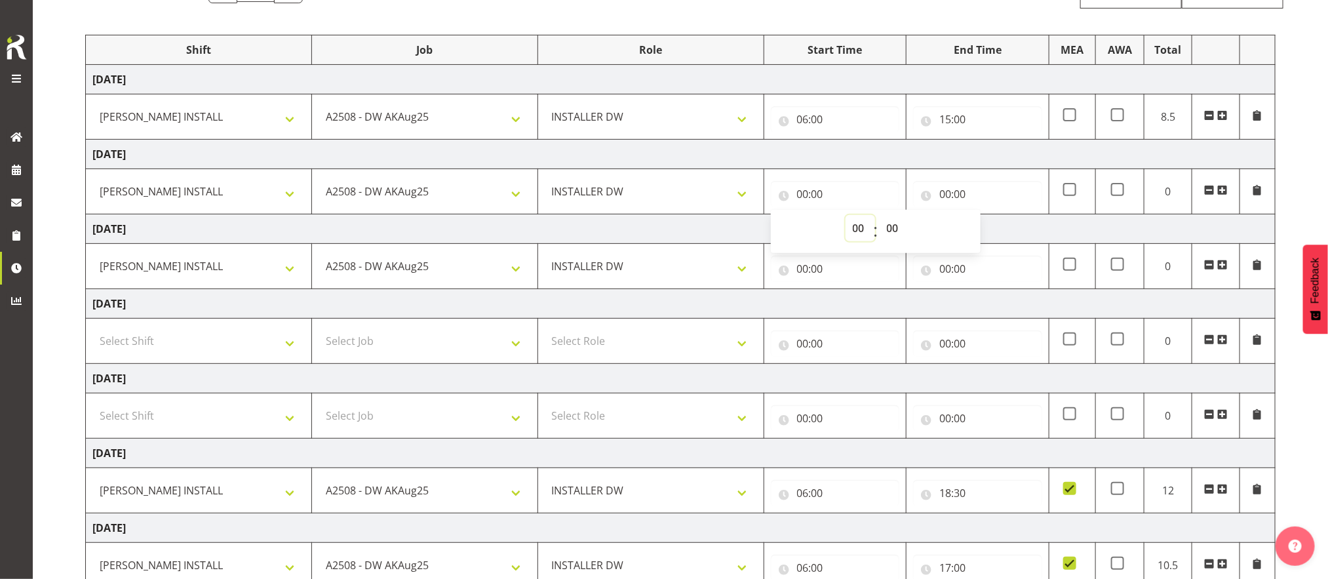
click at [867, 235] on select "00 01 02 03 04 05 06 07 08 09 10 11 12 13 14 15 16 17 18 19 20 21 22 23" at bounding box center [859, 228] width 29 height 26
select select "6"
click at [845, 216] on select "00 01 02 03 04 05 06 07 08 09 10 11 12 13 14 15 16 17 18 19 20 21 22 23" at bounding box center [859, 228] width 29 height 26
type input "06:00"
click at [892, 226] on select "00 01 02 03 04 05 06 07 08 09 10 11 12 13 14 15 16 17 18 19 20 21 22 23 24 25 2…" at bounding box center [893, 228] width 29 height 26
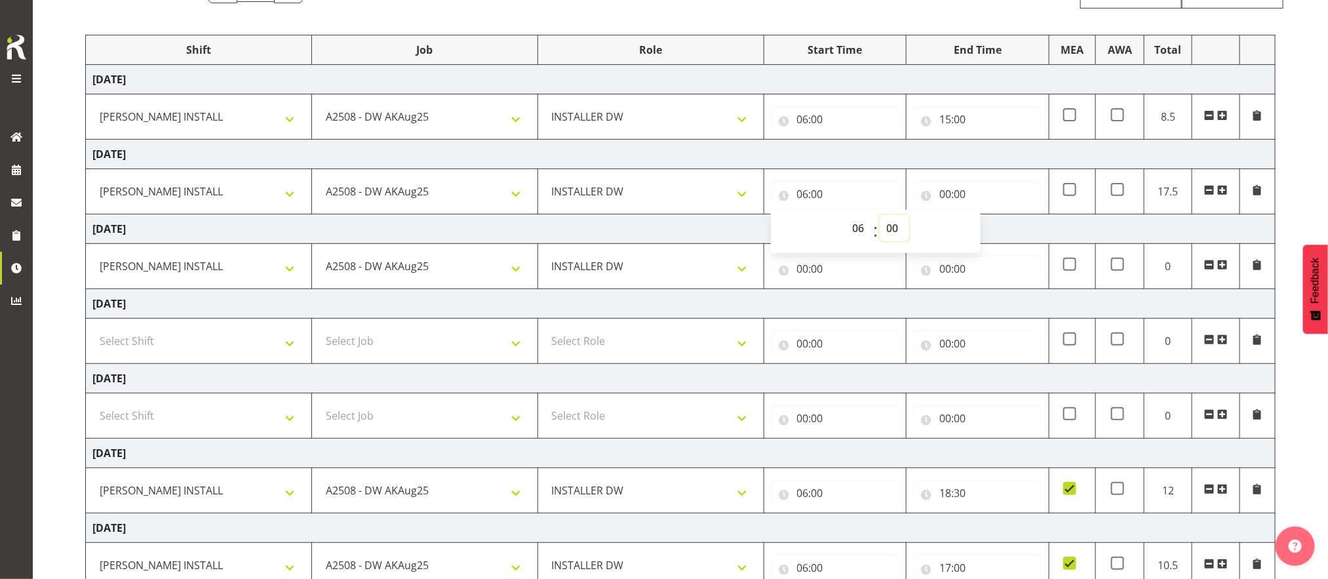
select select "30"
click at [879, 216] on select "00 01 02 03 04 05 06 07 08 09 10 11 12 13 14 15 16 17 18 19 20 21 22 23 24 25 2…" at bounding box center [893, 228] width 29 height 26
type input "06:30"
click at [955, 189] on input "00:00" at bounding box center [977, 194] width 129 height 26
click at [1003, 235] on select "00 01 02 03 04 05 06 07 08 09 10 11 12 13 14 15 16 17 18 19 20 21 22 23" at bounding box center [1001, 228] width 29 height 26
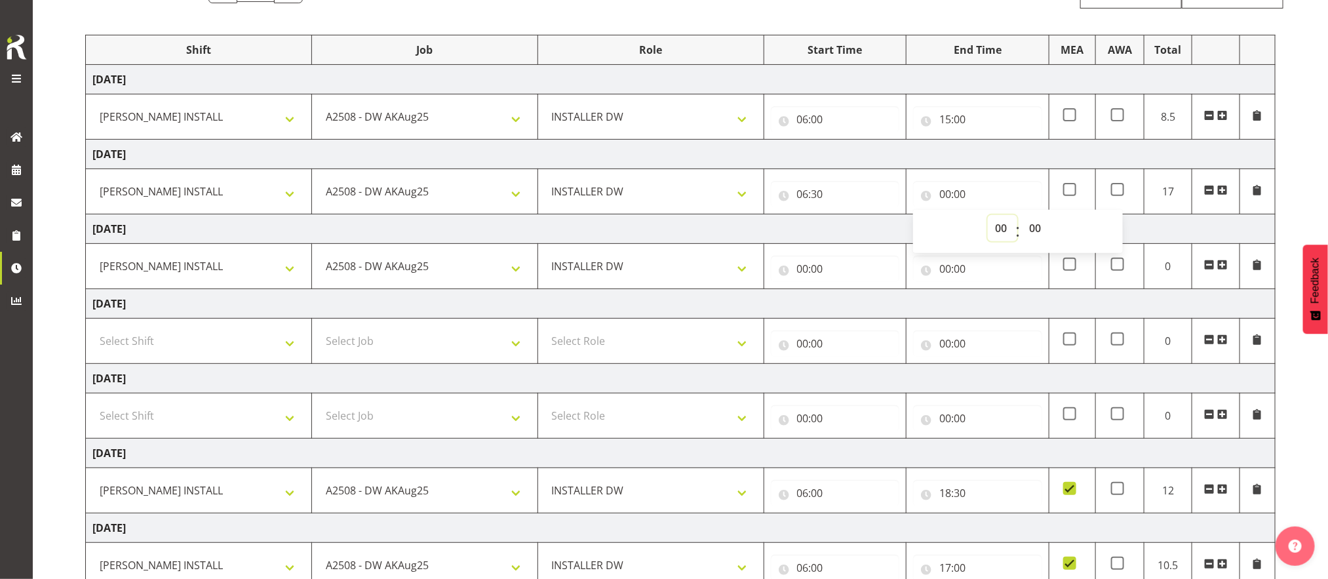
select select "18"
click at [987, 216] on select "00 01 02 03 04 05 06 07 08 09 10 11 12 13 14 15 16 17 18 19 20 21 22 23" at bounding box center [1001, 228] width 29 height 26
type input "18:00"
click at [1071, 193] on span at bounding box center [1069, 189] width 13 height 13
click at [1071, 193] on input "checkbox" at bounding box center [1067, 189] width 9 height 9
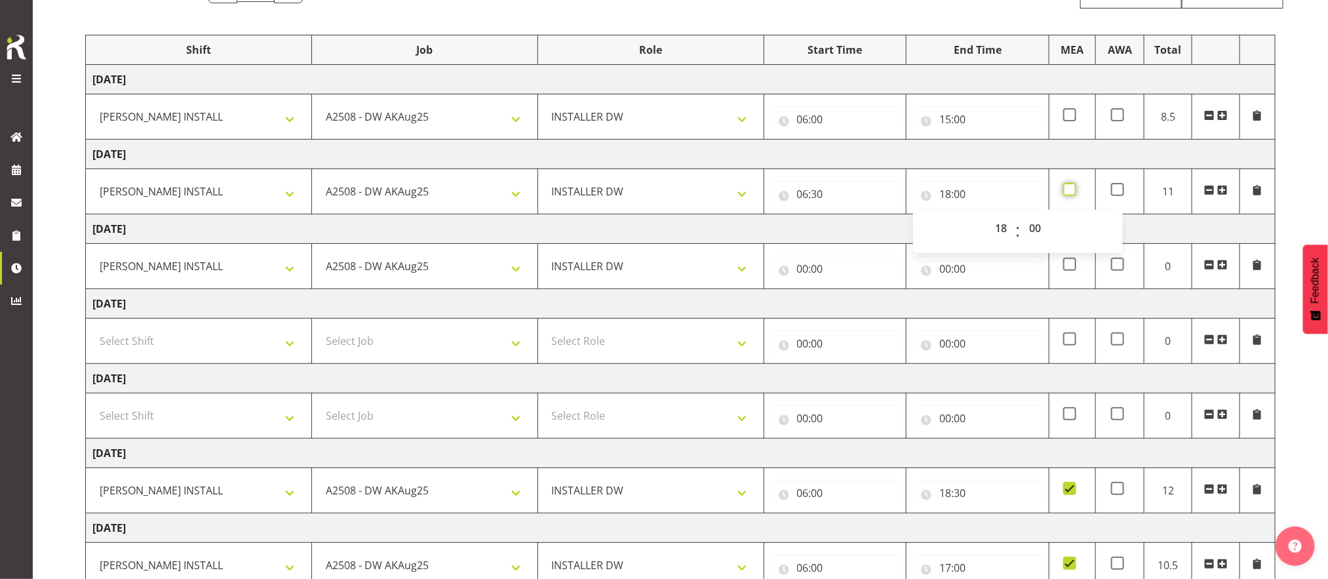
checkbox input "true"
click at [811, 274] on input "00:00" at bounding box center [835, 269] width 129 height 26
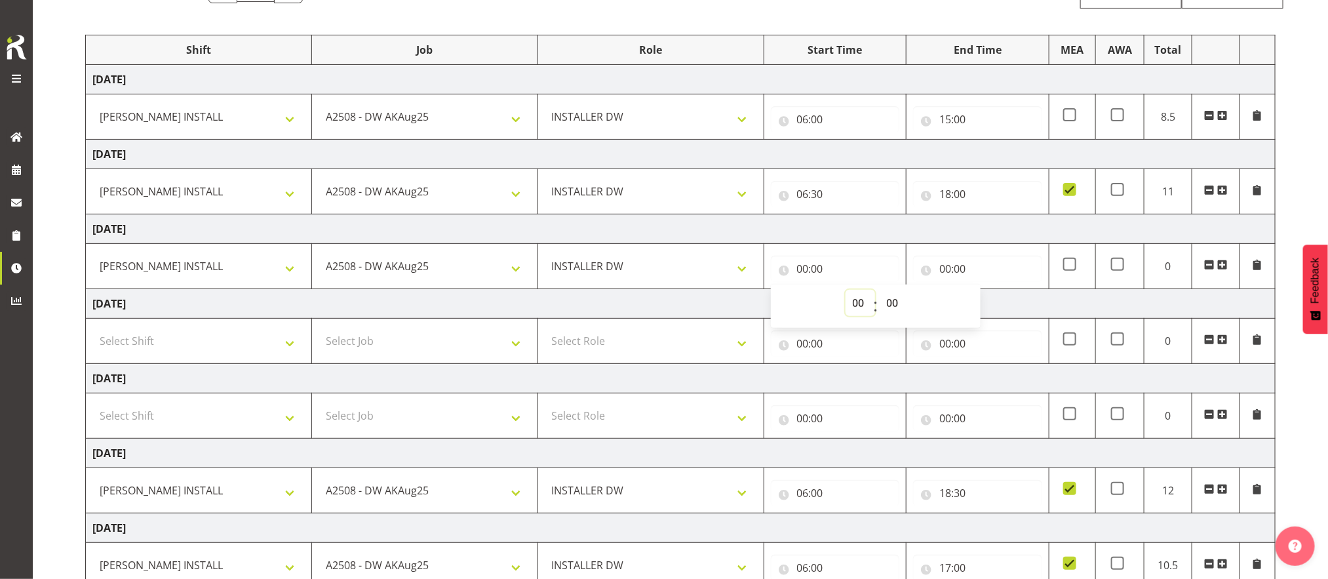
click at [856, 301] on select "00 01 02 03 04 05 06 07 08 09 10 11 12 13 14 15 16 17 18 19 20 21 22 23" at bounding box center [859, 303] width 29 height 26
select select "6"
click at [845, 292] on select "00 01 02 03 04 05 06 07 08 09 10 11 12 13 14 15 16 17 18 19 20 21 22 23" at bounding box center [859, 303] width 29 height 26
type input "06:00"
click at [947, 265] on input "00:00" at bounding box center [977, 269] width 129 height 26
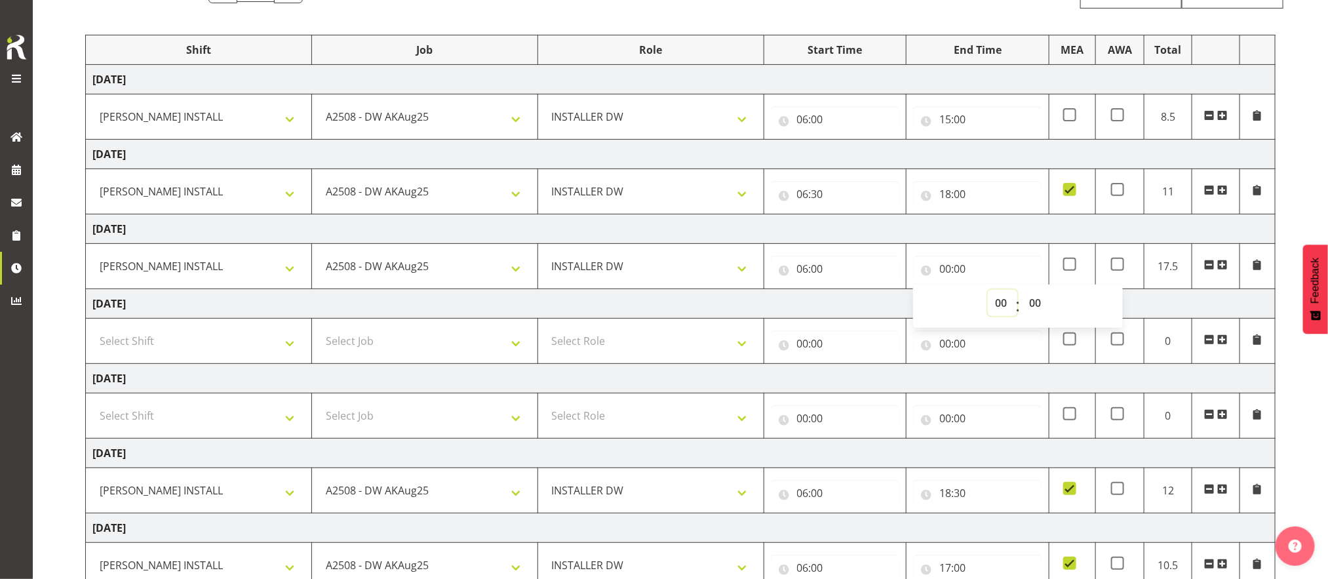
click at [1003, 309] on select "00 01 02 03 04 05 06 07 08 09 10 11 12 13 14 15 16 17 18 19 20 21 22 23" at bounding box center [1001, 303] width 29 height 26
select select "15"
click at [987, 292] on select "00 01 02 03 04 05 06 07 08 09 10 11 12 13 14 15 16 17 18 19 20 21 22 23" at bounding box center [1001, 303] width 29 height 26
type input "15:00"
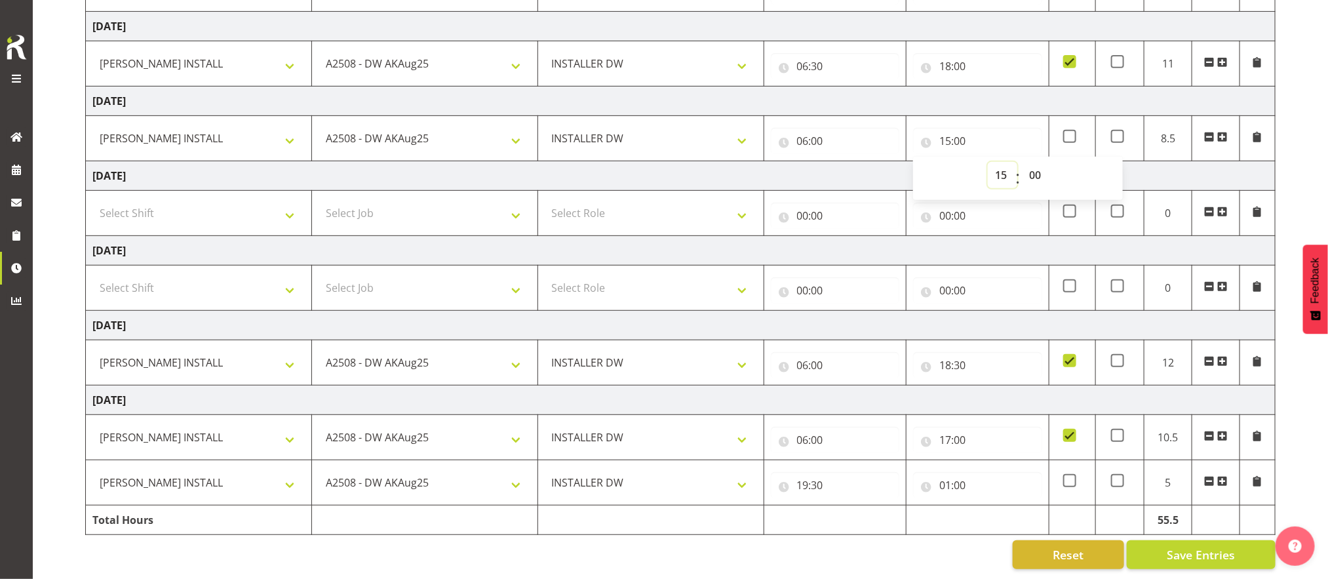
scroll to position [290, 0]
click at [1213, 546] on span "Save Entries" at bounding box center [1200, 554] width 68 height 17
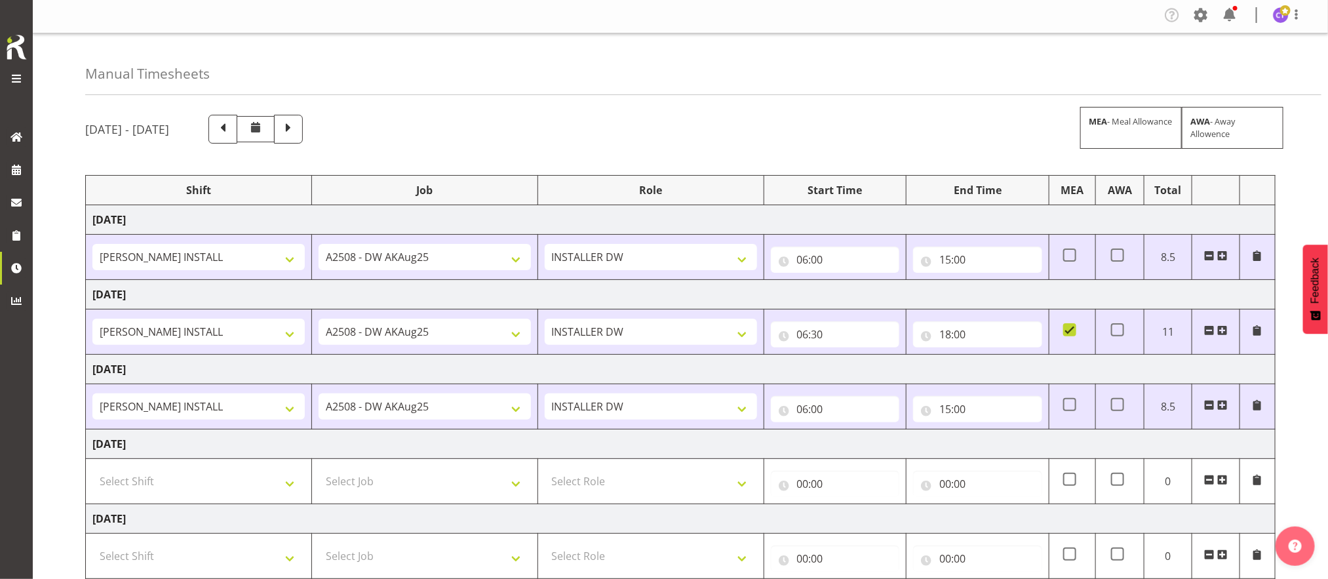
scroll to position [0, 0]
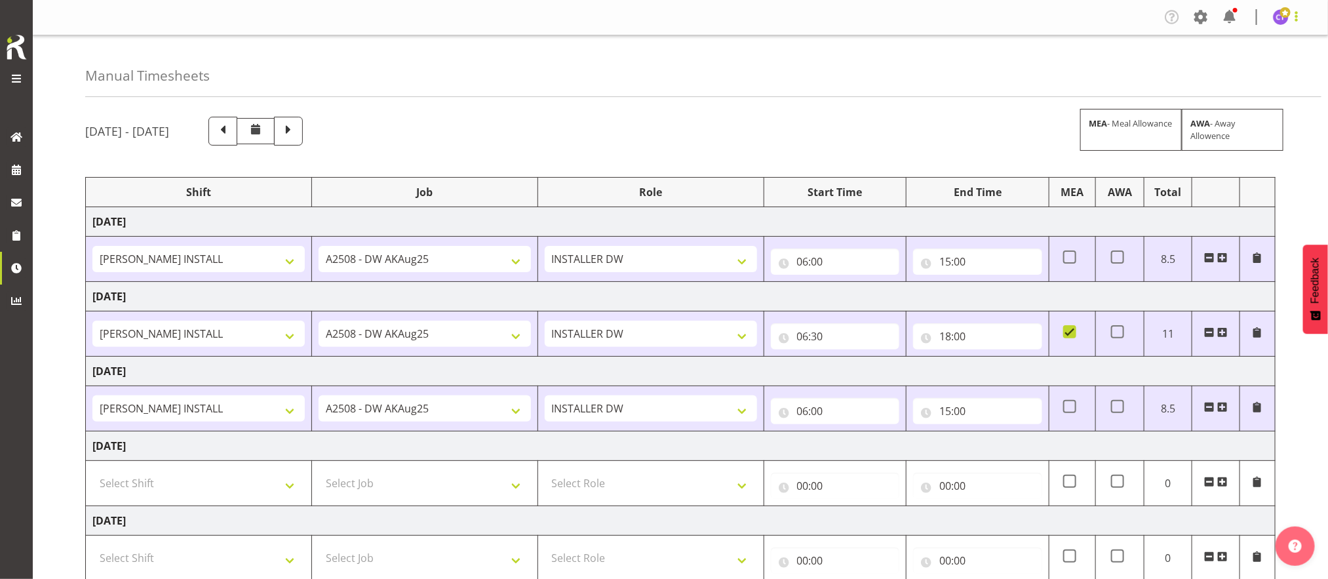
click at [1300, 18] on span at bounding box center [1296, 17] width 16 height 16
click at [1236, 73] on link "Log Out" at bounding box center [1241, 69] width 126 height 24
